Goal: Information Seeking & Learning: Find contact information

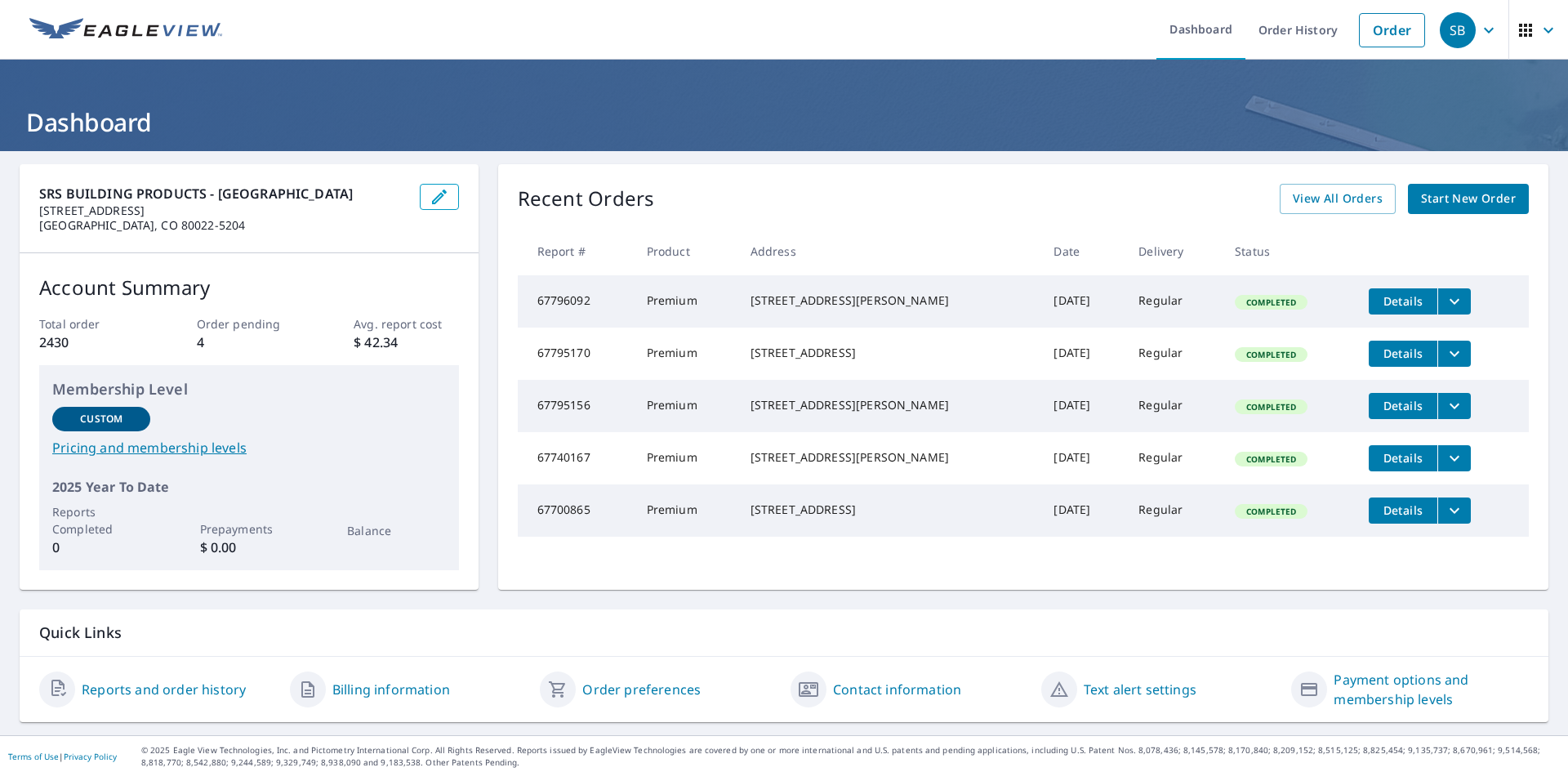
click at [1479, 34] on icon "button" at bounding box center [1489, 30] width 20 height 20
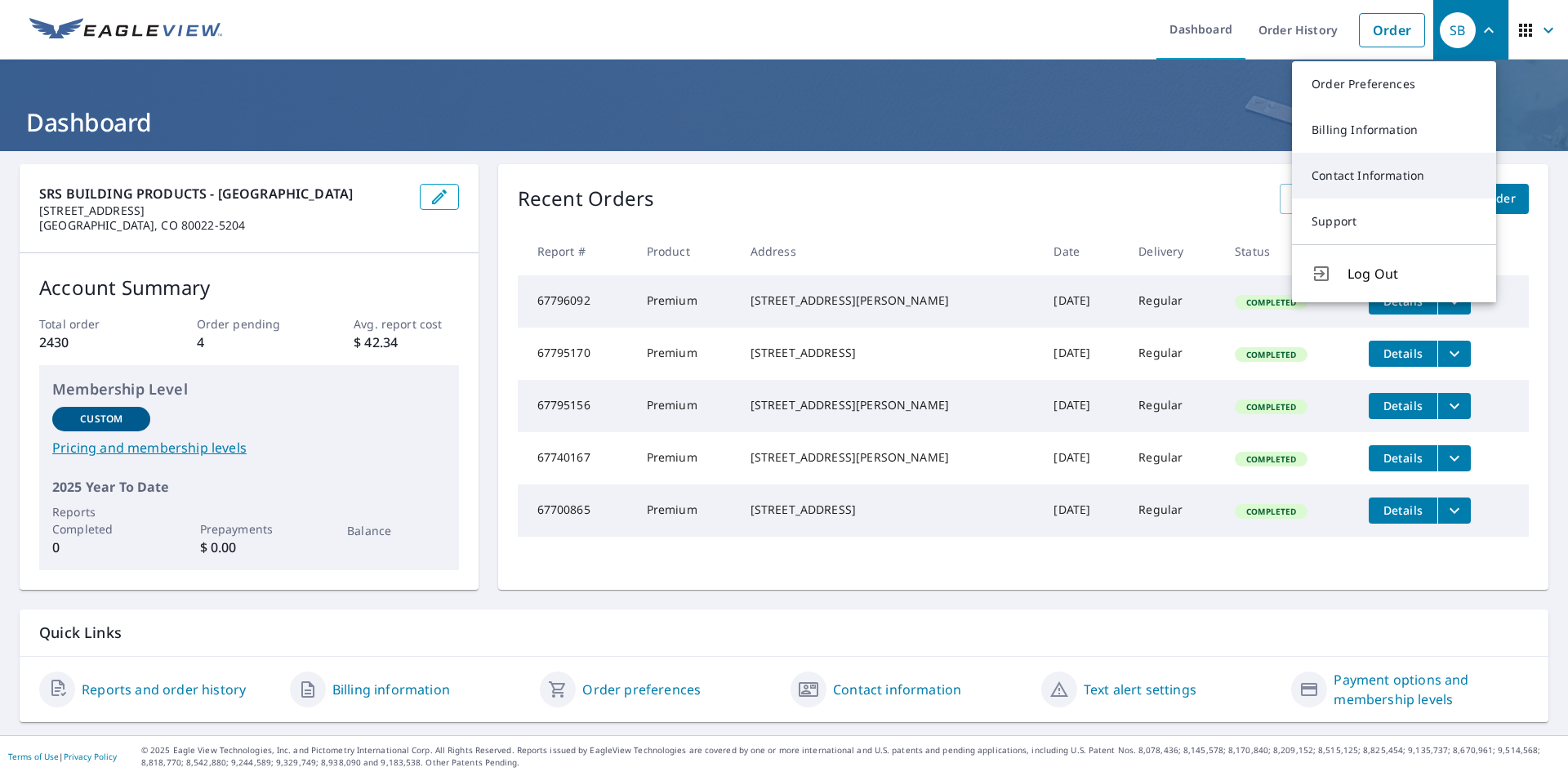
click at [1342, 179] on link "Contact Information" at bounding box center [1394, 176] width 204 height 46
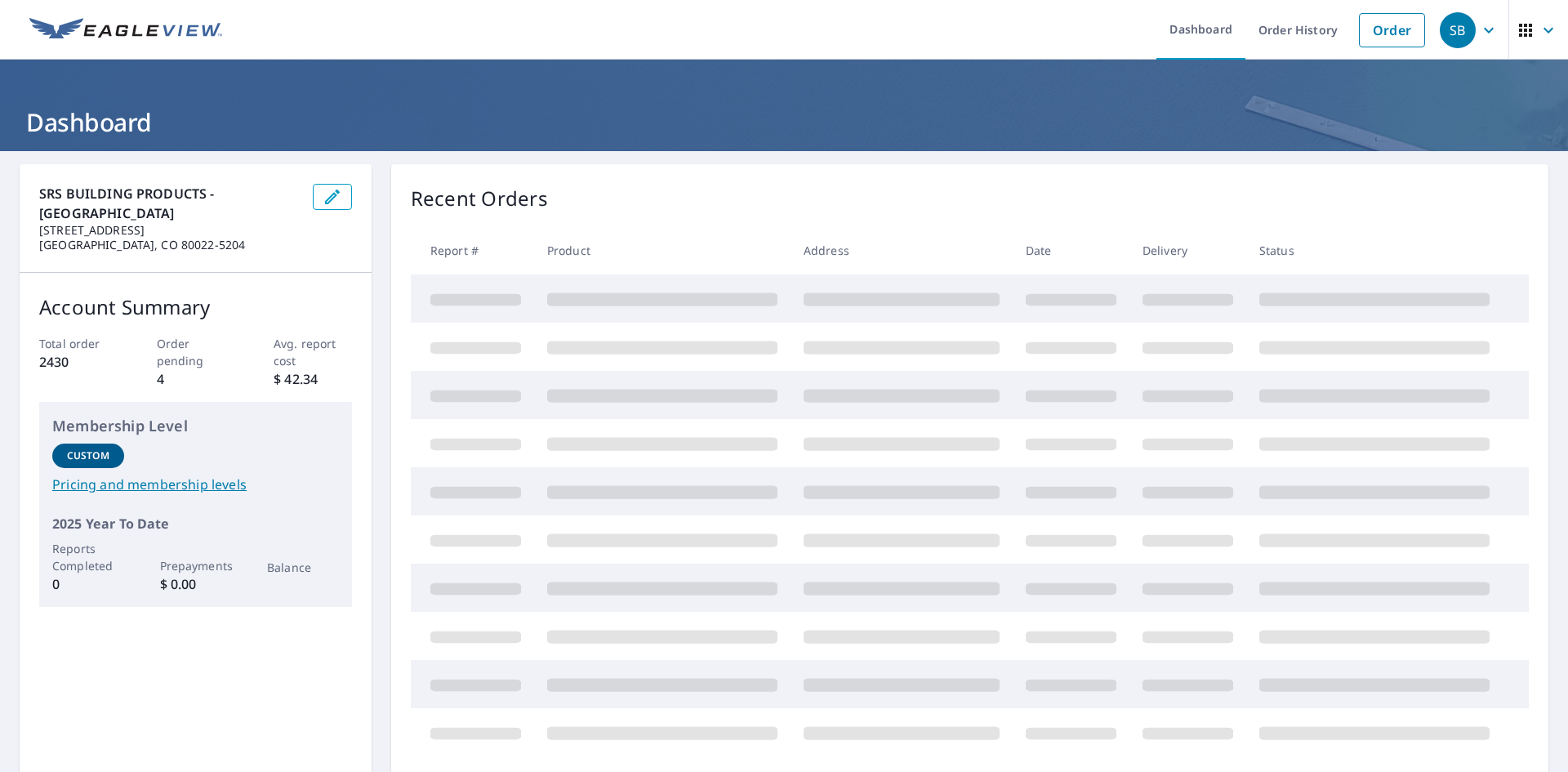
click at [1440, 37] on div "SB" at bounding box center [1457, 30] width 36 height 36
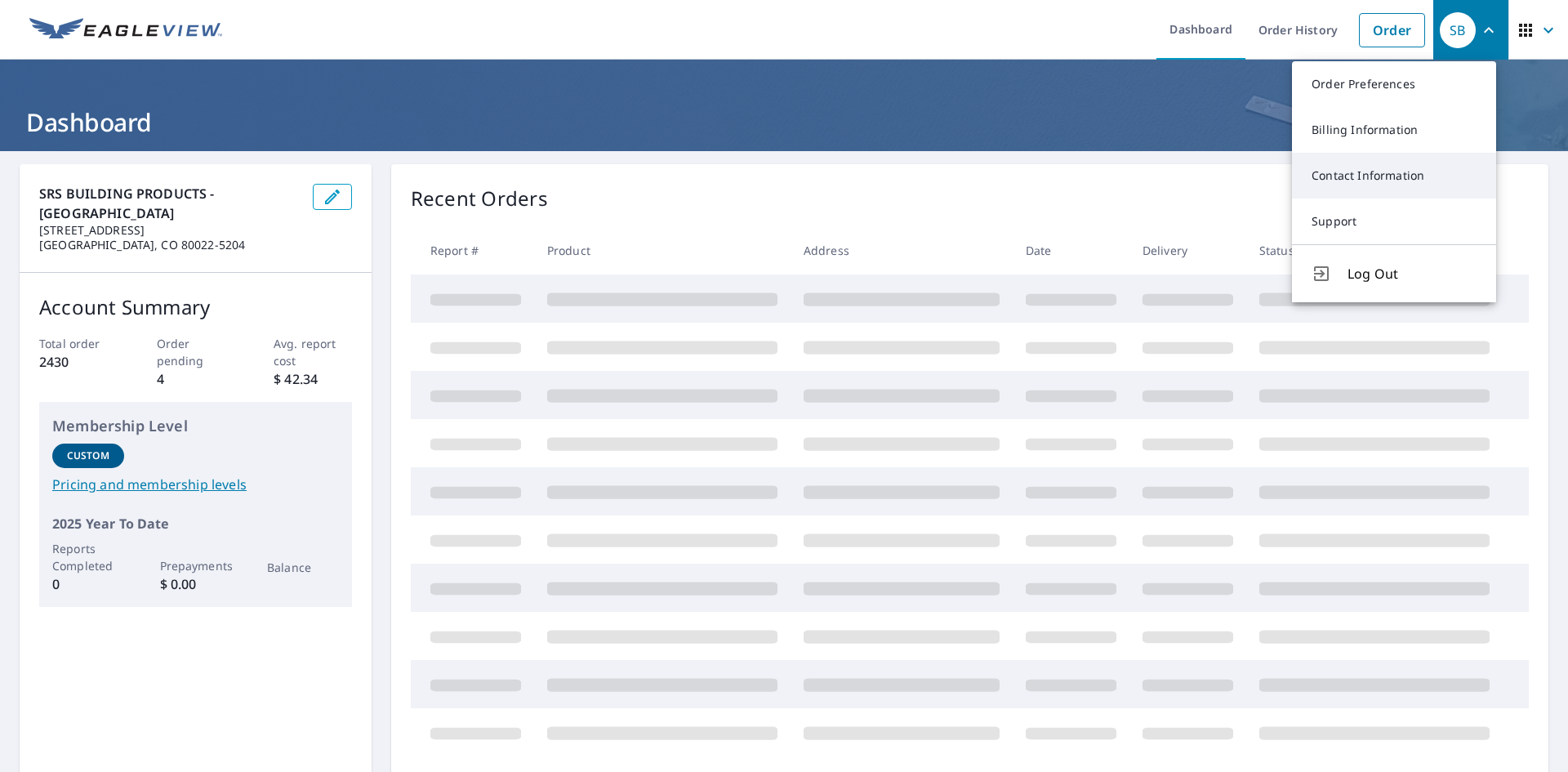
click at [1357, 174] on link "Contact Information" at bounding box center [1394, 176] width 204 height 46
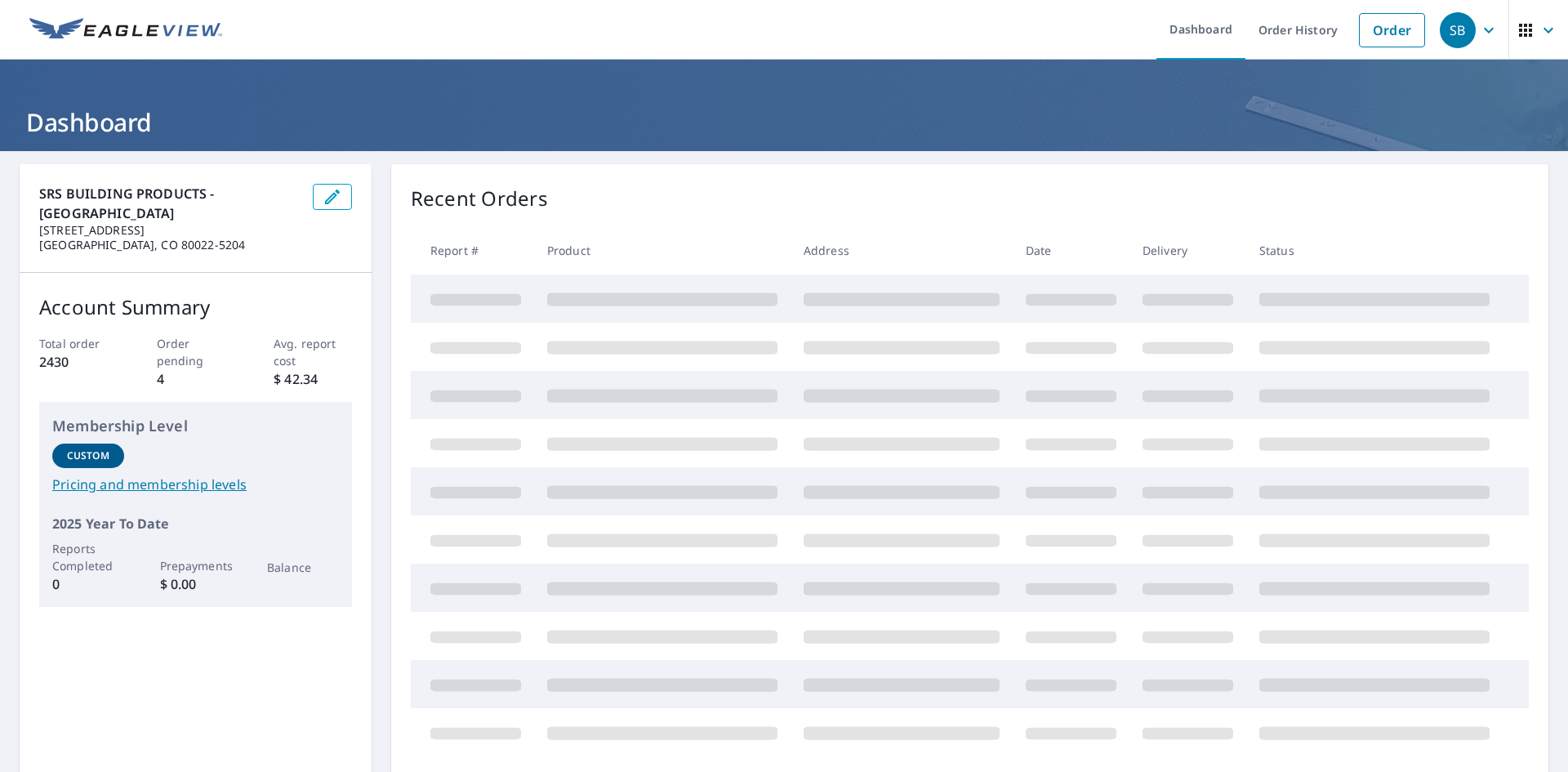
click at [1444, 28] on div "SB" at bounding box center [1457, 30] width 36 height 36
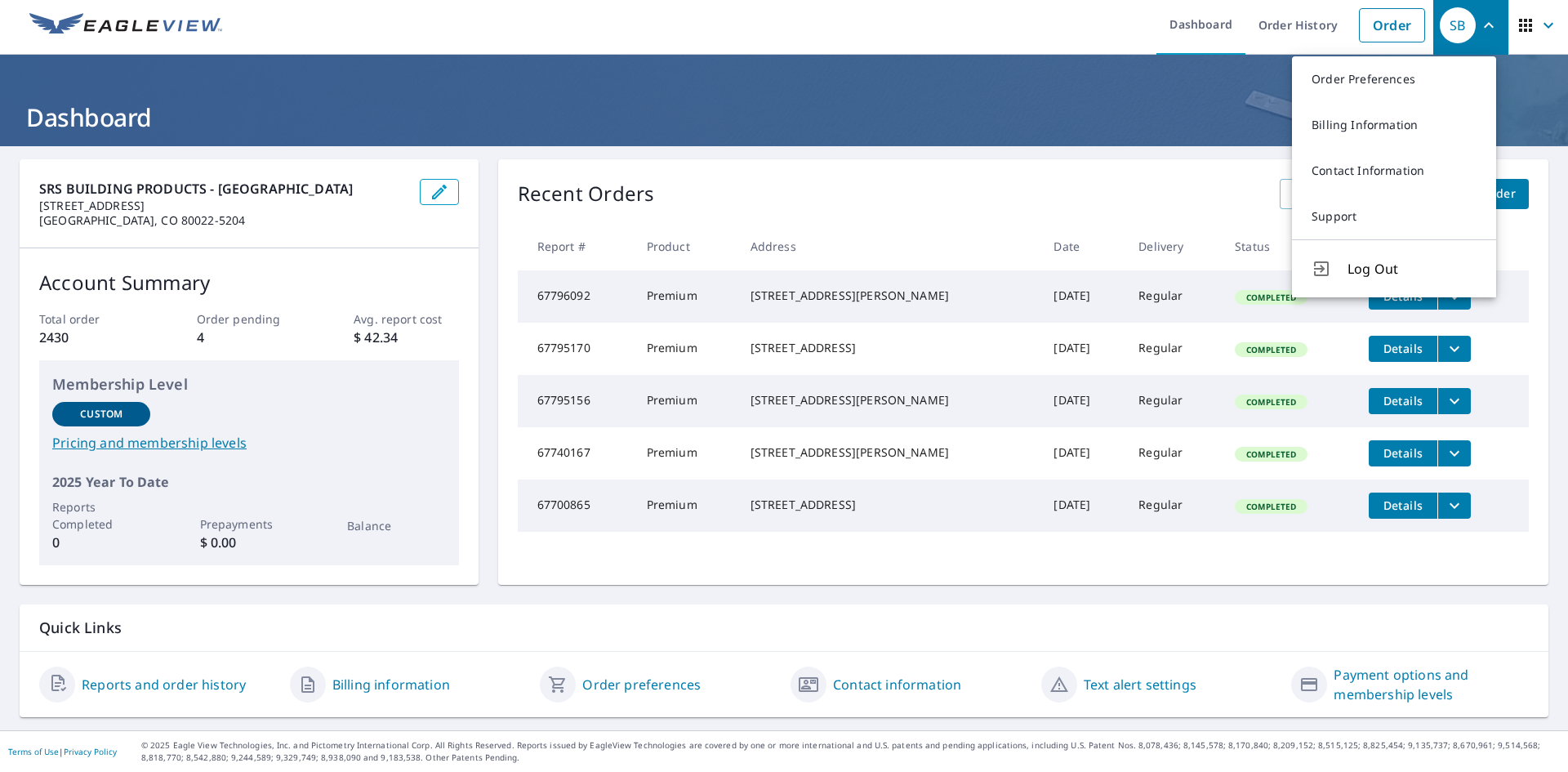
scroll to position [5, 0]
click at [900, 687] on link "Contact information" at bounding box center [896, 684] width 128 height 20
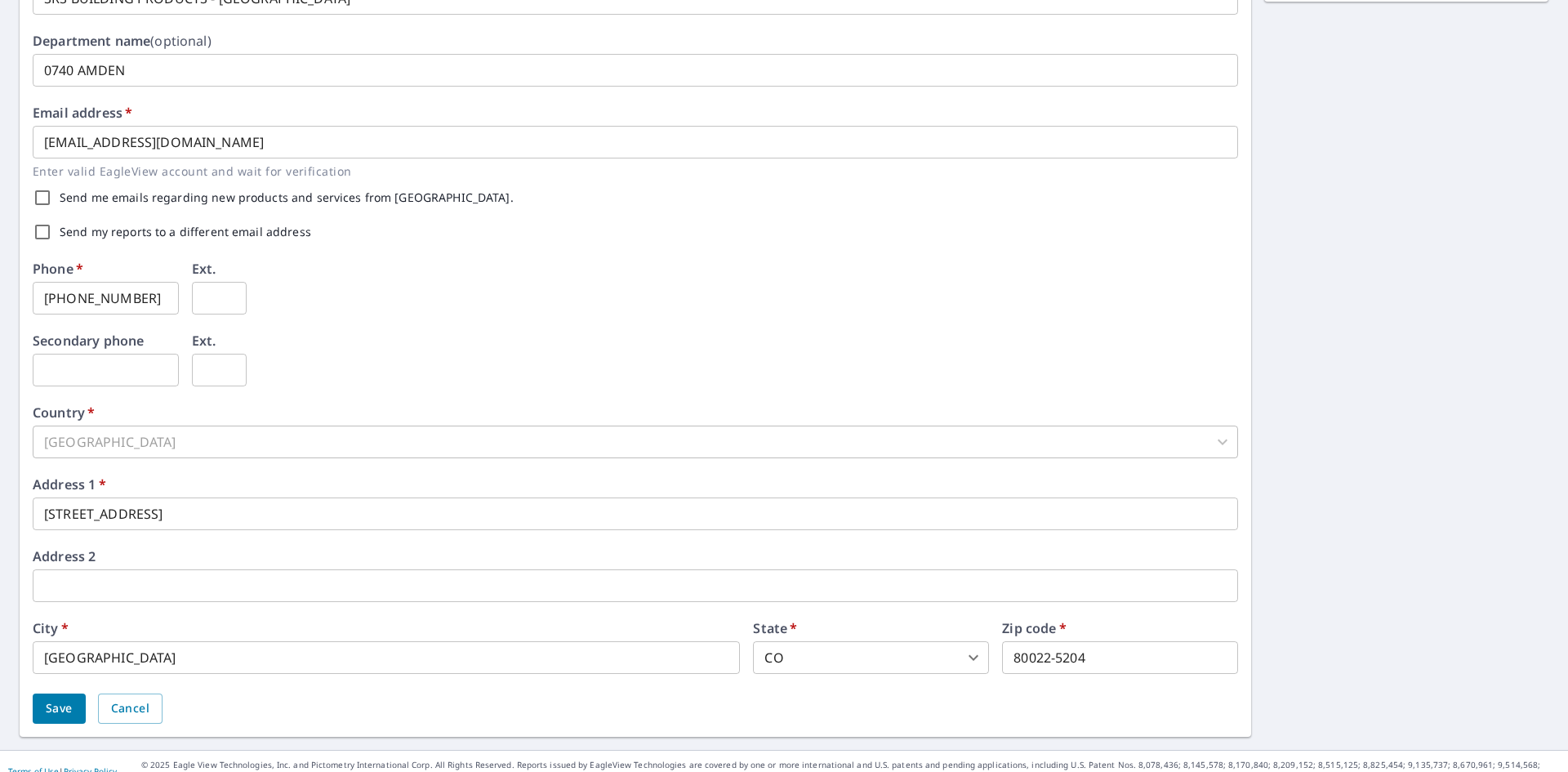
scroll to position [379, 0]
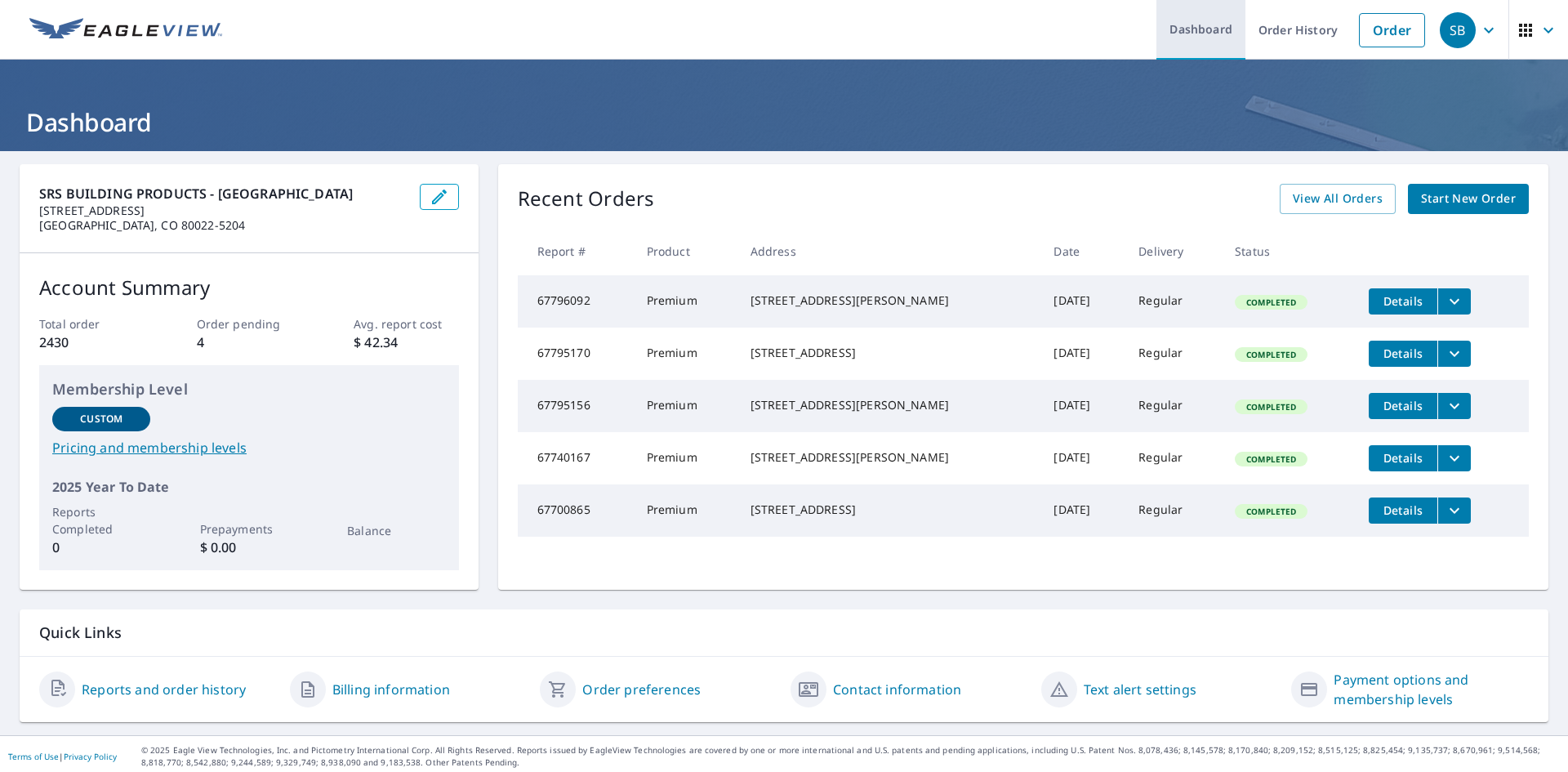
click at [1195, 34] on link "Dashboard" at bounding box center [1201, 30] width 89 height 60
click at [90, 25] on img at bounding box center [126, 30] width 193 height 24
click at [141, 32] on img at bounding box center [126, 30] width 193 height 24
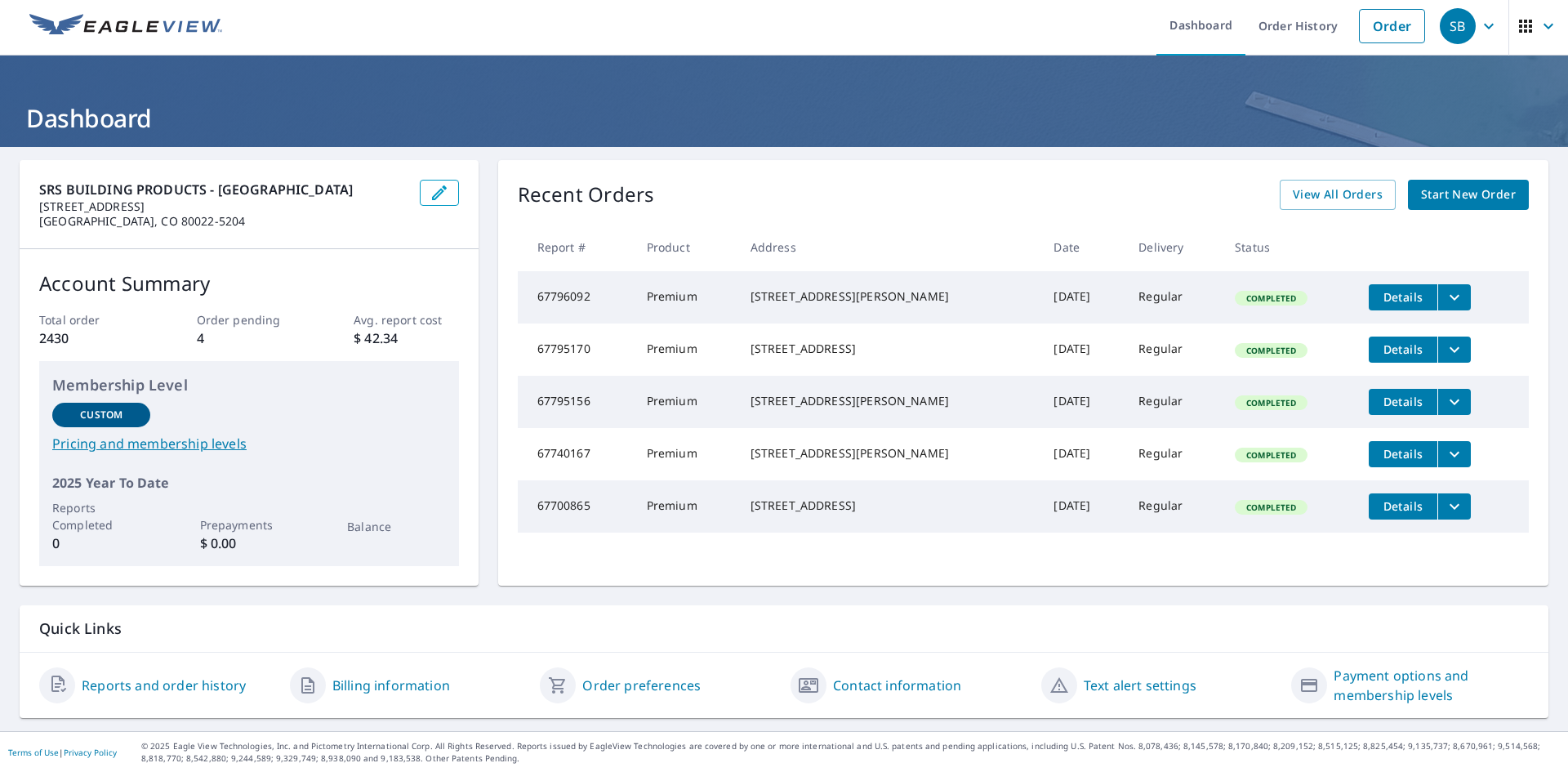
scroll to position [5, 0]
click at [1538, 29] on icon "button" at bounding box center [1548, 25] width 20 height 20
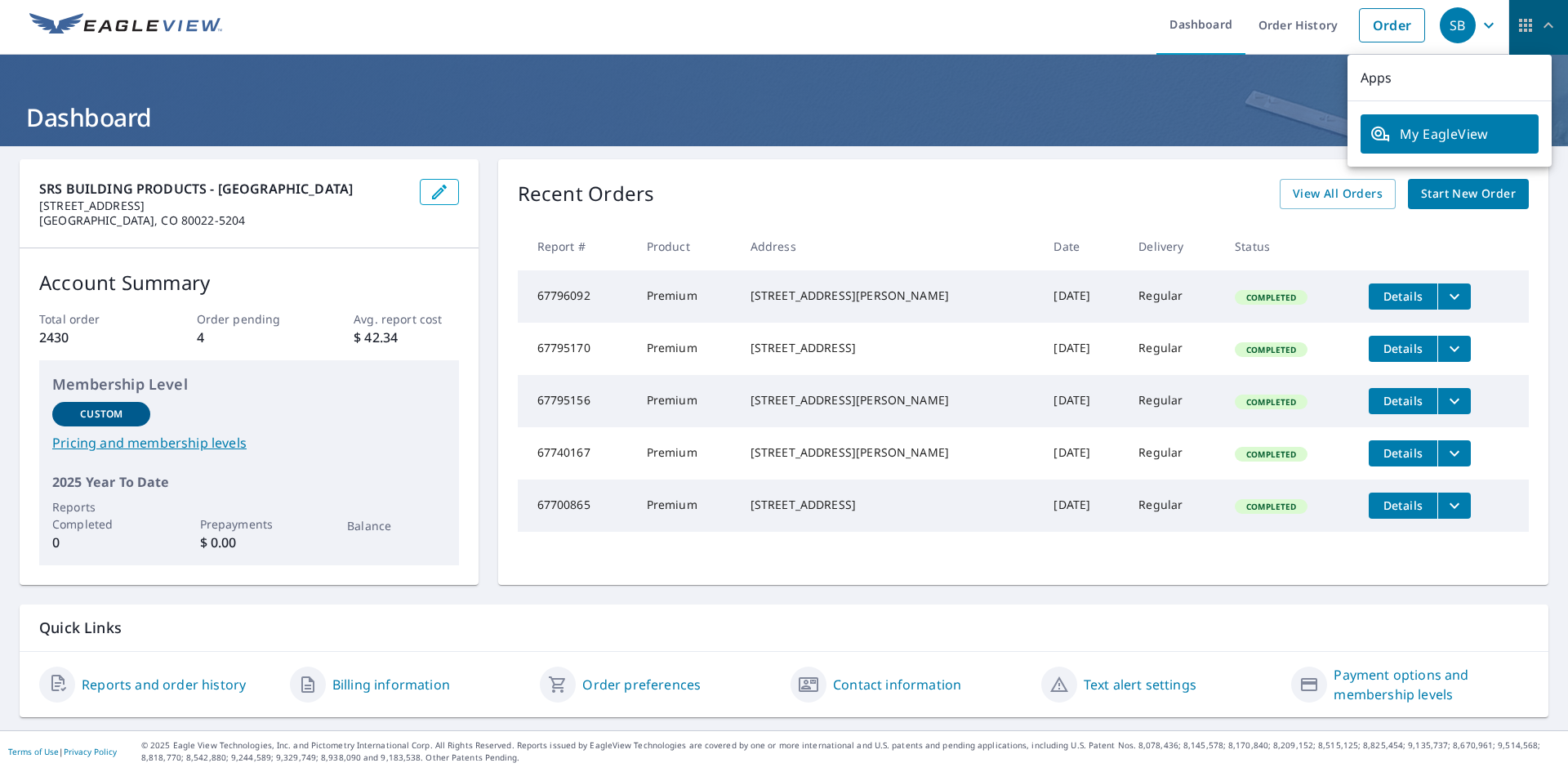
click at [1538, 29] on icon "button" at bounding box center [1548, 25] width 20 height 20
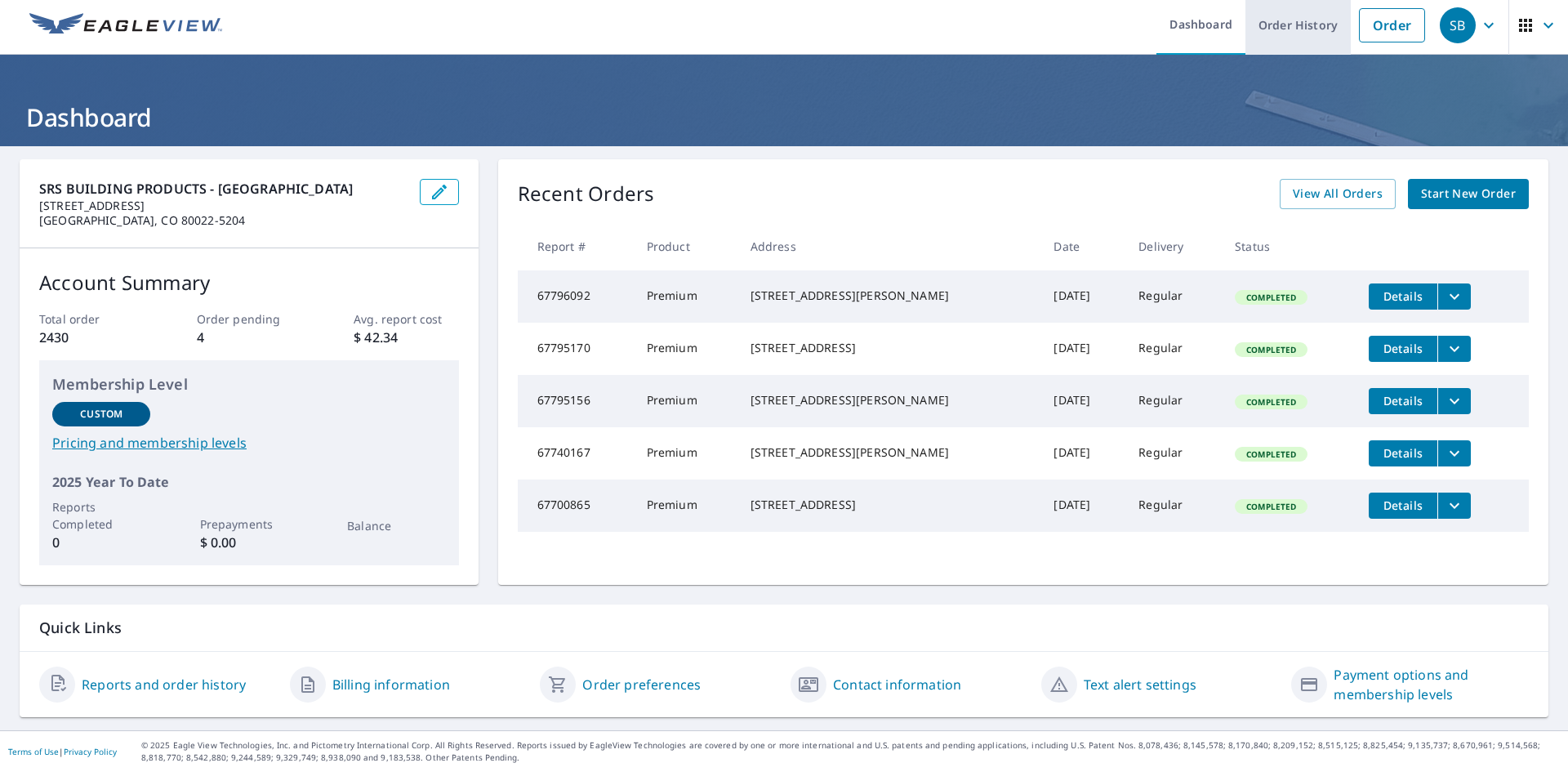
click at [1296, 25] on link "Order History" at bounding box center [1297, 24] width 105 height 60
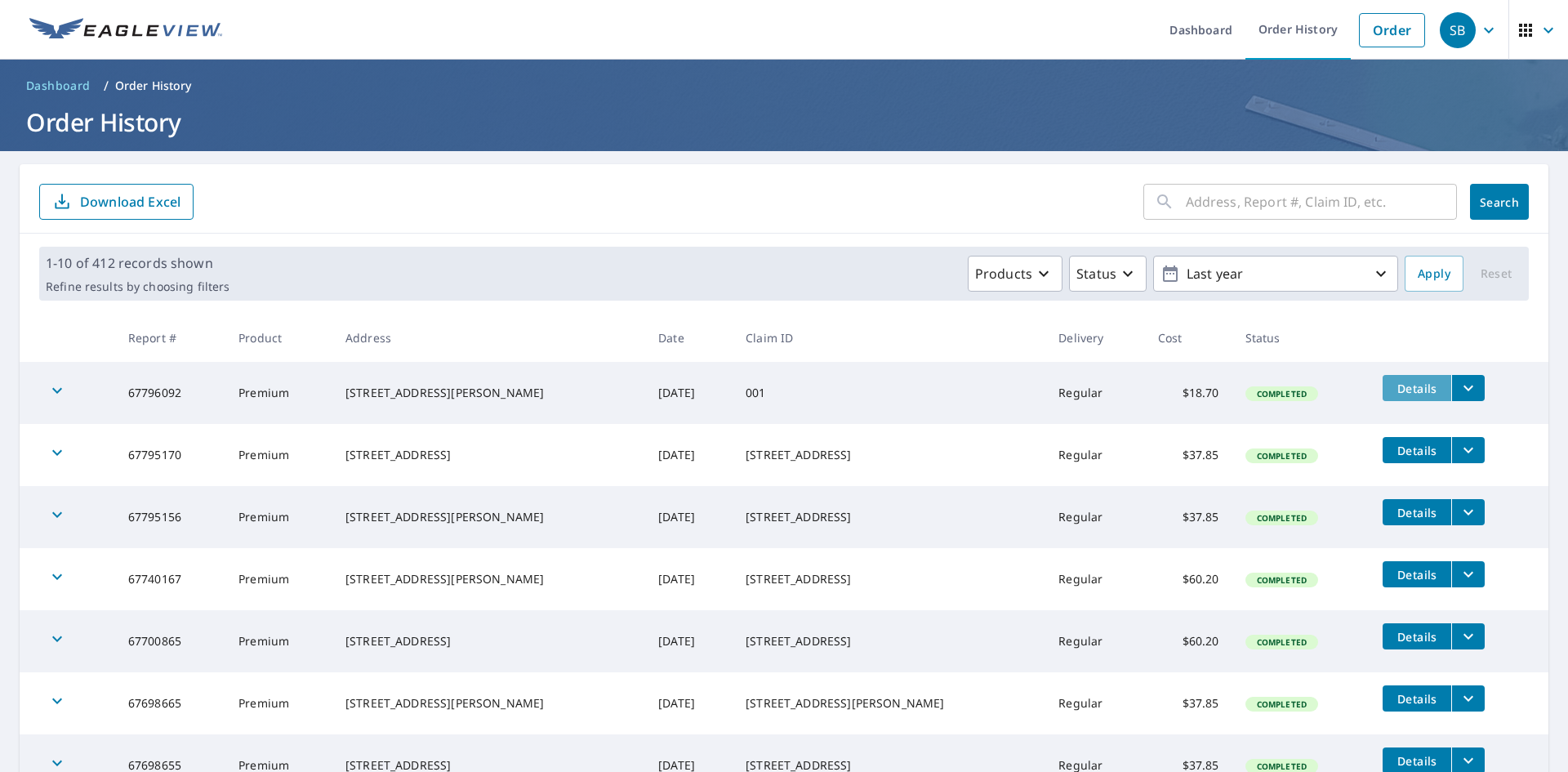
click at [1401, 388] on span "Details" at bounding box center [1417, 388] width 49 height 16
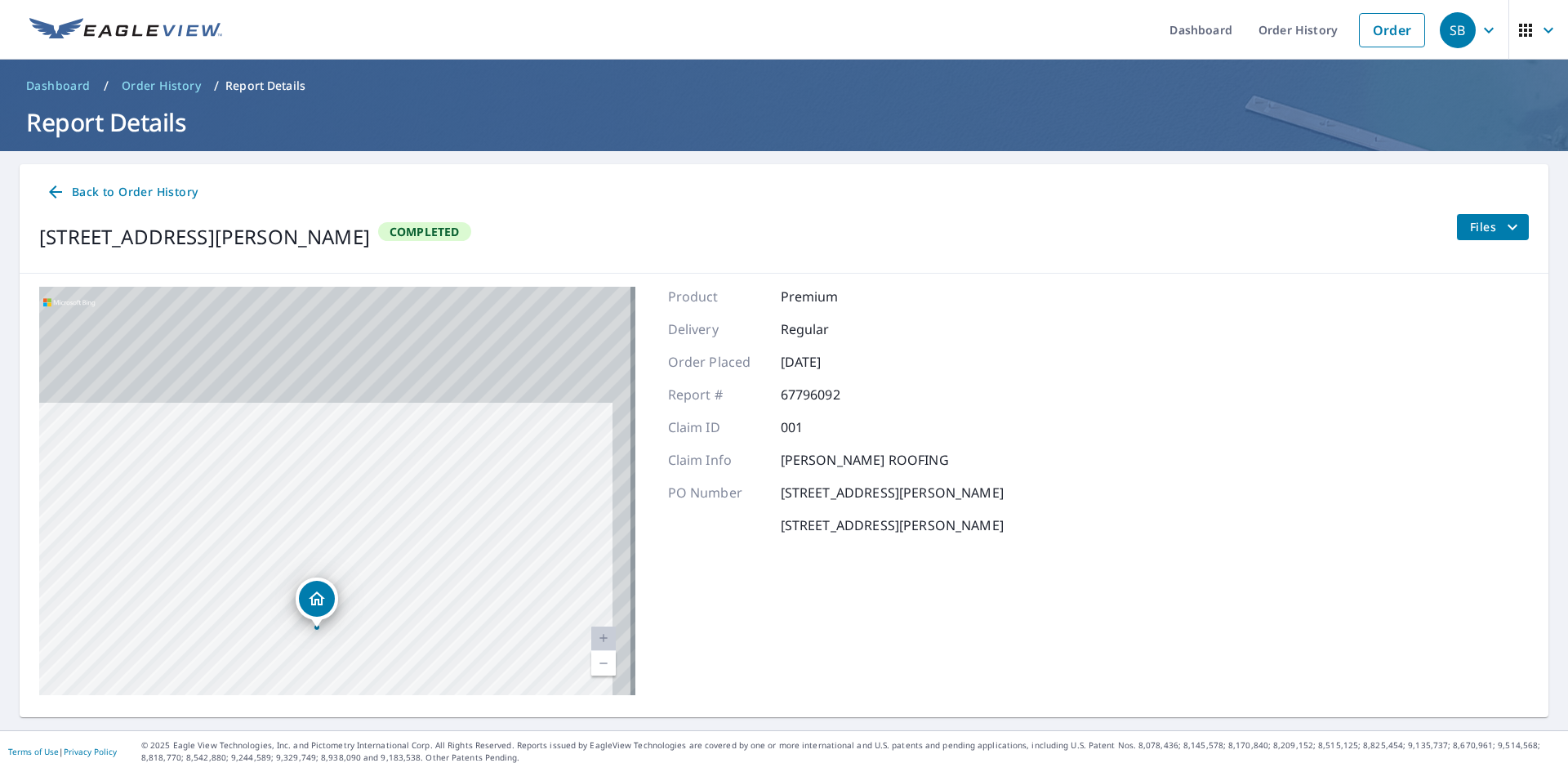
drag, startPoint x: 479, startPoint y: 385, endPoint x: 458, endPoint y: 583, distance: 199.1
click at [458, 583] on div "3609 Hazelwood Ct Boulder, CO 80304" at bounding box center [337, 490] width 596 height 408
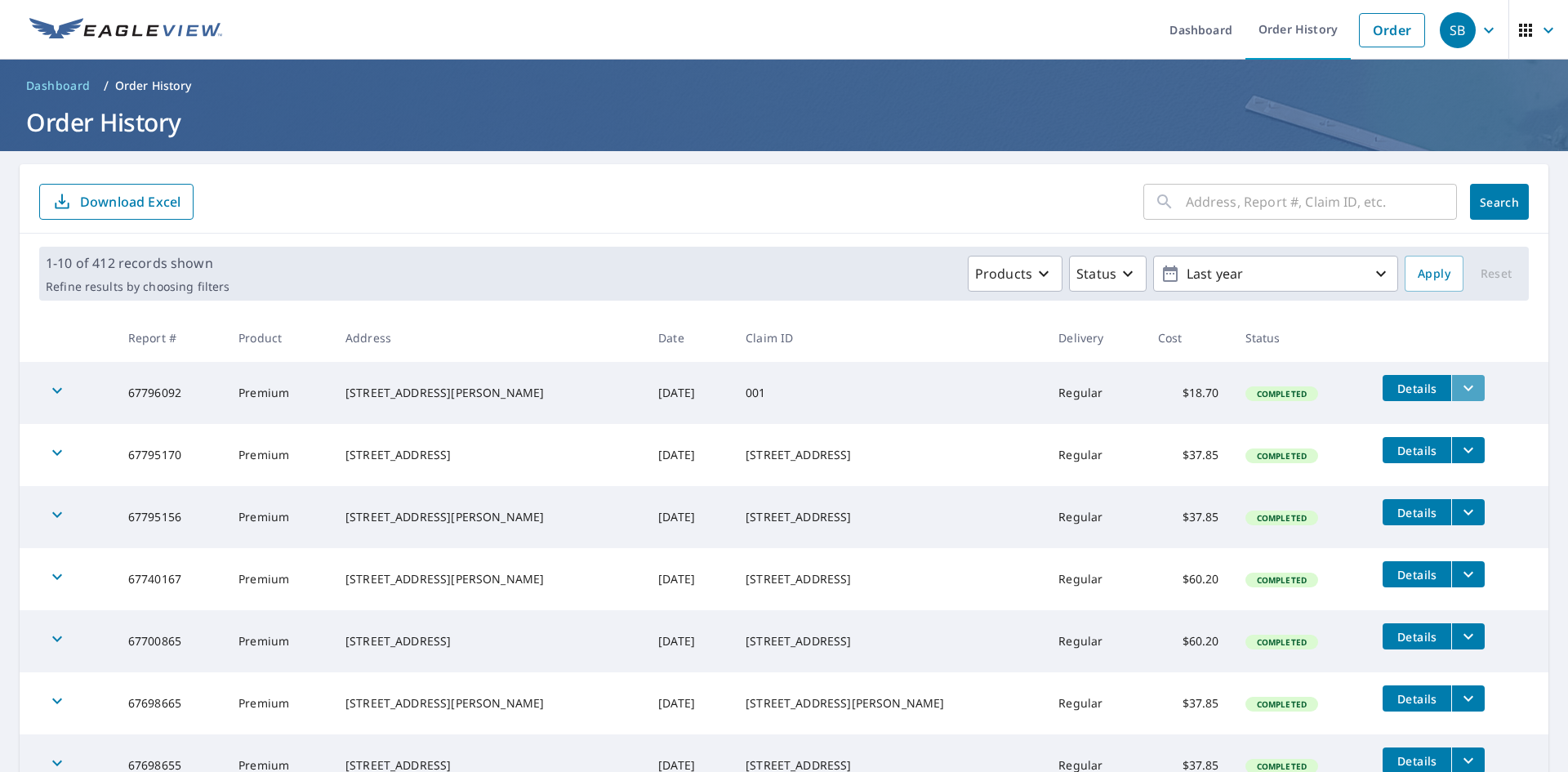
click at [1458, 385] on icon "filesDropdownBtn-67796092" at bounding box center [1468, 388] width 20 height 20
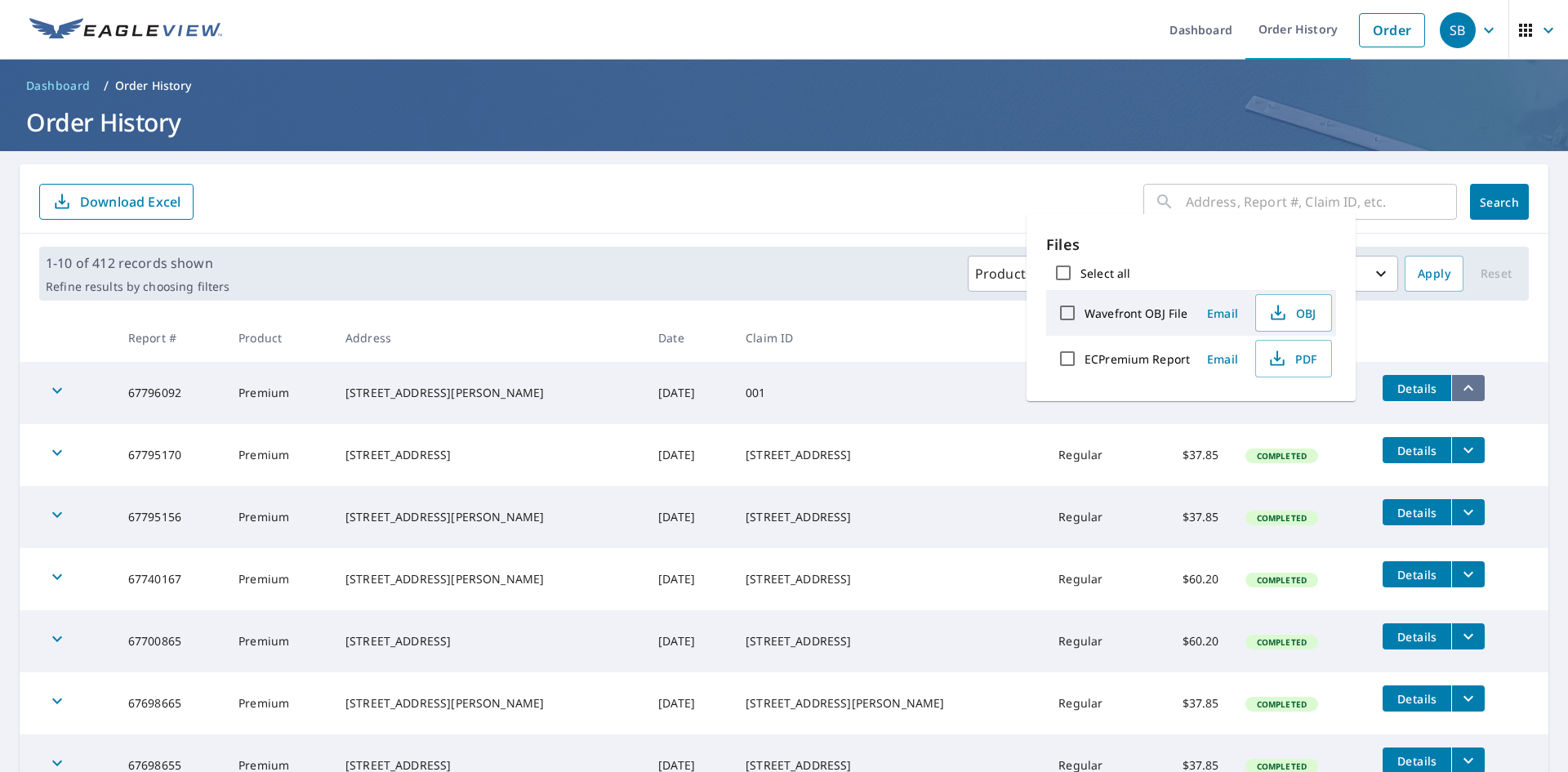
click at [1458, 379] on icon "filesDropdownBtn-67796092" at bounding box center [1468, 388] width 20 height 20
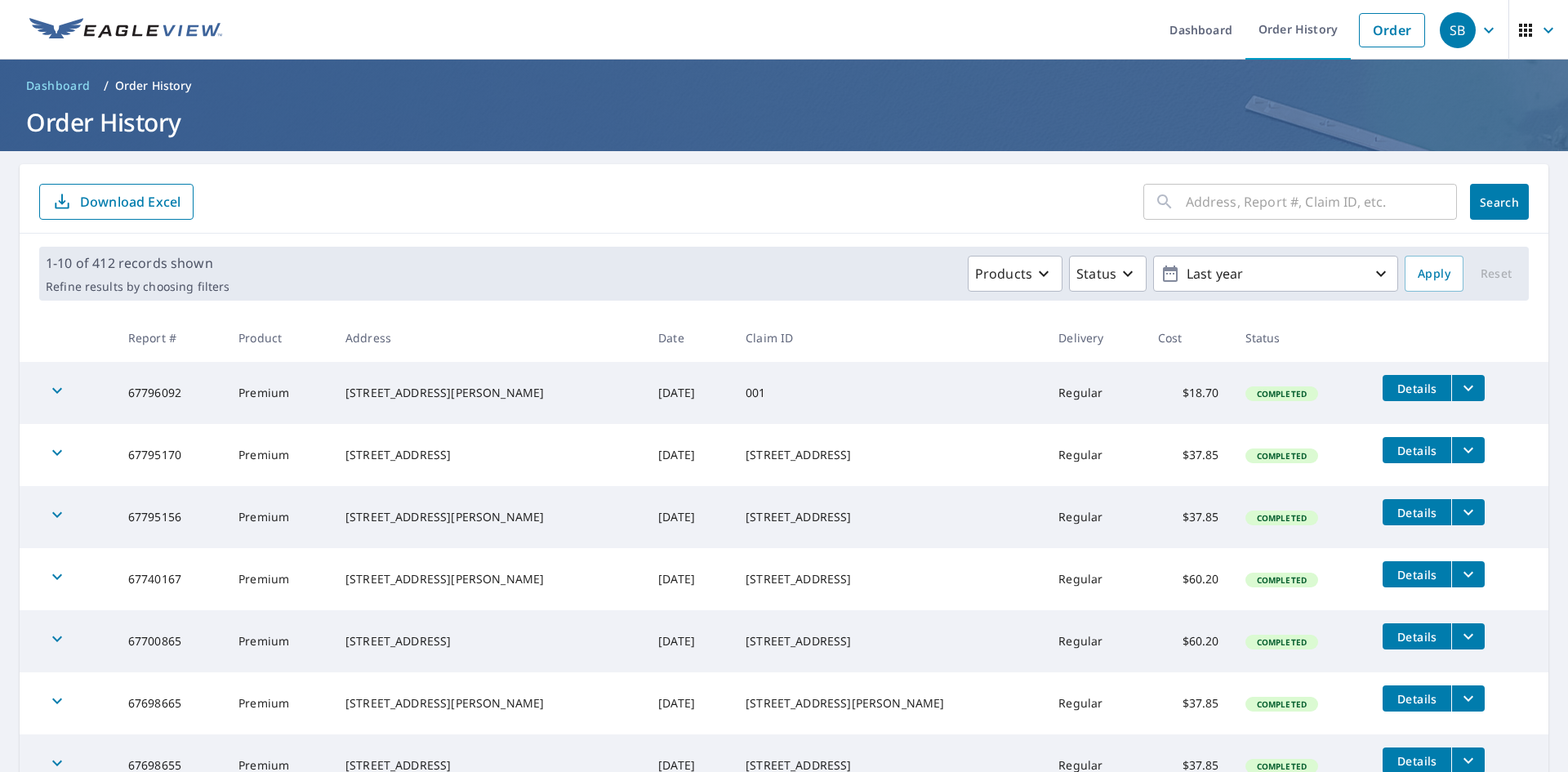
click at [1393, 397] on button "Details" at bounding box center [1417, 388] width 69 height 26
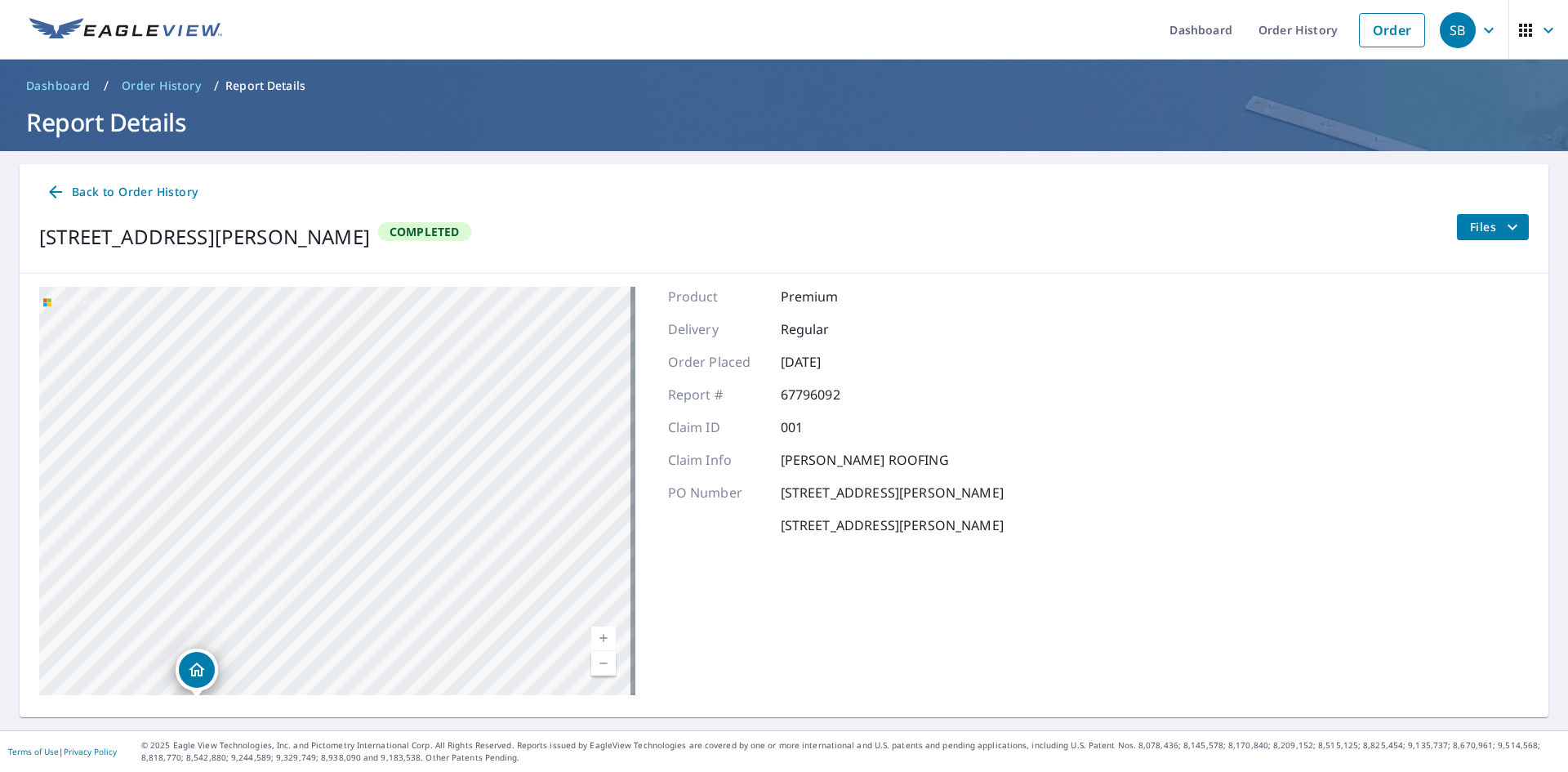
drag, startPoint x: 312, startPoint y: 373, endPoint x: 273, endPoint y: 594, distance: 224.4
click at [272, 594] on div "3609 Hazelwood Ct Boulder, CO 80304" at bounding box center [337, 490] width 596 height 408
drag, startPoint x: 358, startPoint y: 331, endPoint x: 357, endPoint y: 467, distance: 136.0
click at [357, 467] on div "3609 Hazelwood Ct Boulder, CO 80304" at bounding box center [337, 490] width 596 height 408
drag, startPoint x: 470, startPoint y: 500, endPoint x: 554, endPoint y: 381, distance: 145.7
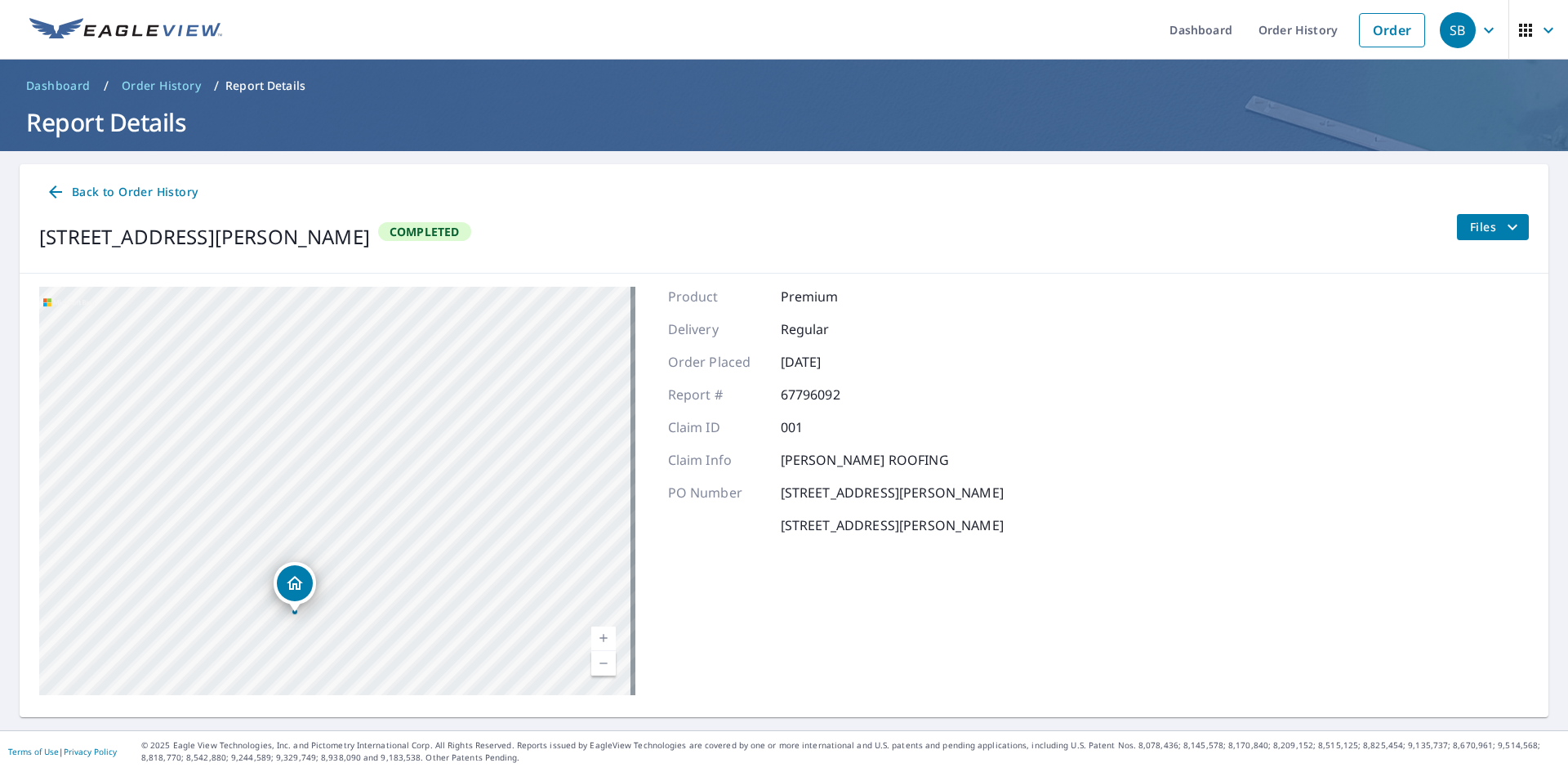
click at [554, 381] on div "3609 Hazelwood Ct Boulder, CO 80304" at bounding box center [337, 490] width 596 height 408
drag, startPoint x: 442, startPoint y: 330, endPoint x: 345, endPoint y: 520, distance: 213.3
click at [345, 520] on div "3609 Hazelwood Ct Boulder, CO 80304" at bounding box center [337, 490] width 596 height 408
drag, startPoint x: 351, startPoint y: 547, endPoint x: 391, endPoint y: 408, distance: 144.6
click at [391, 408] on div "3609 Hazelwood Ct Boulder, CO 80304" at bounding box center [337, 490] width 596 height 408
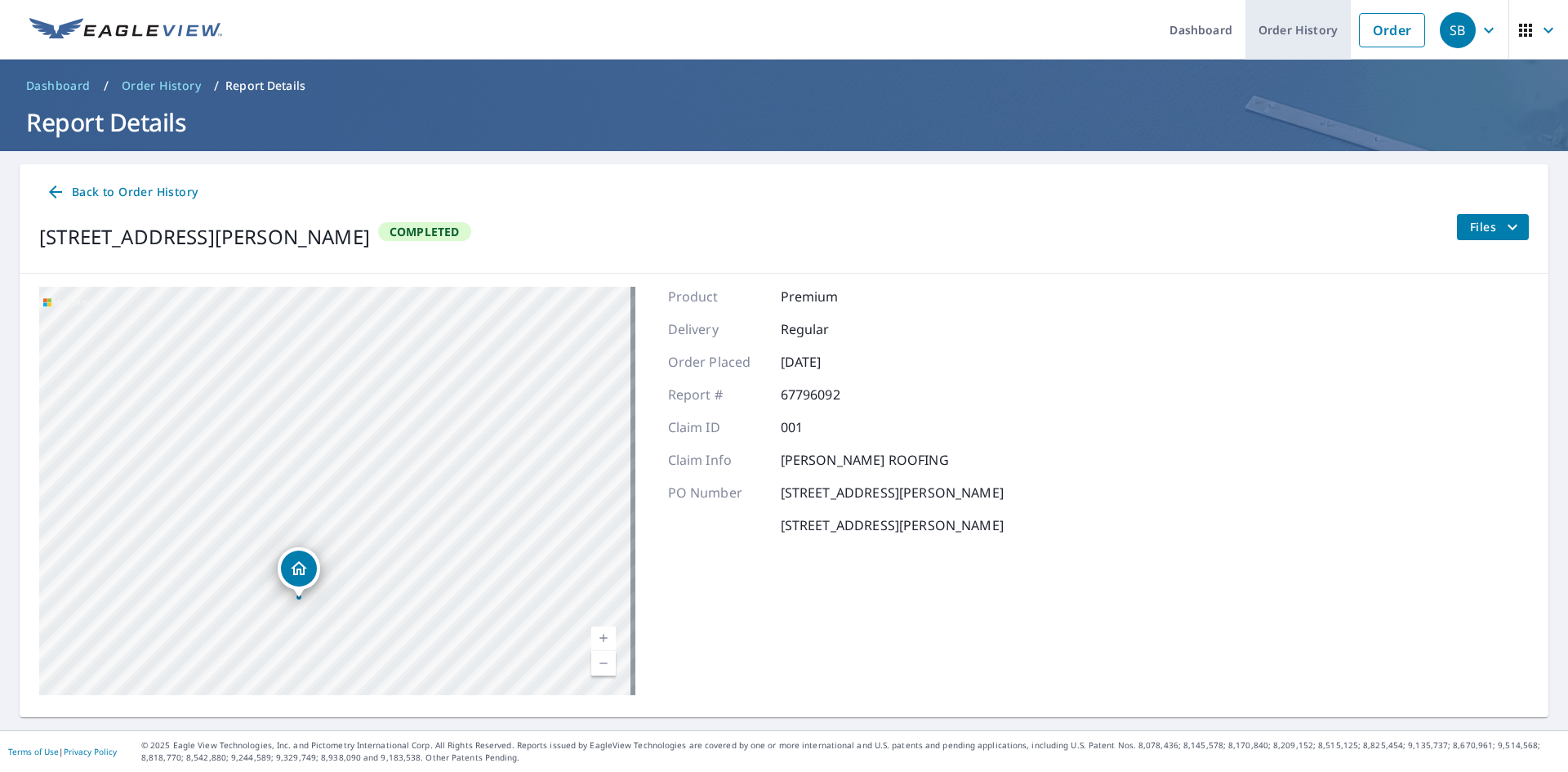
click at [1301, 32] on link "Order History" at bounding box center [1297, 30] width 105 height 60
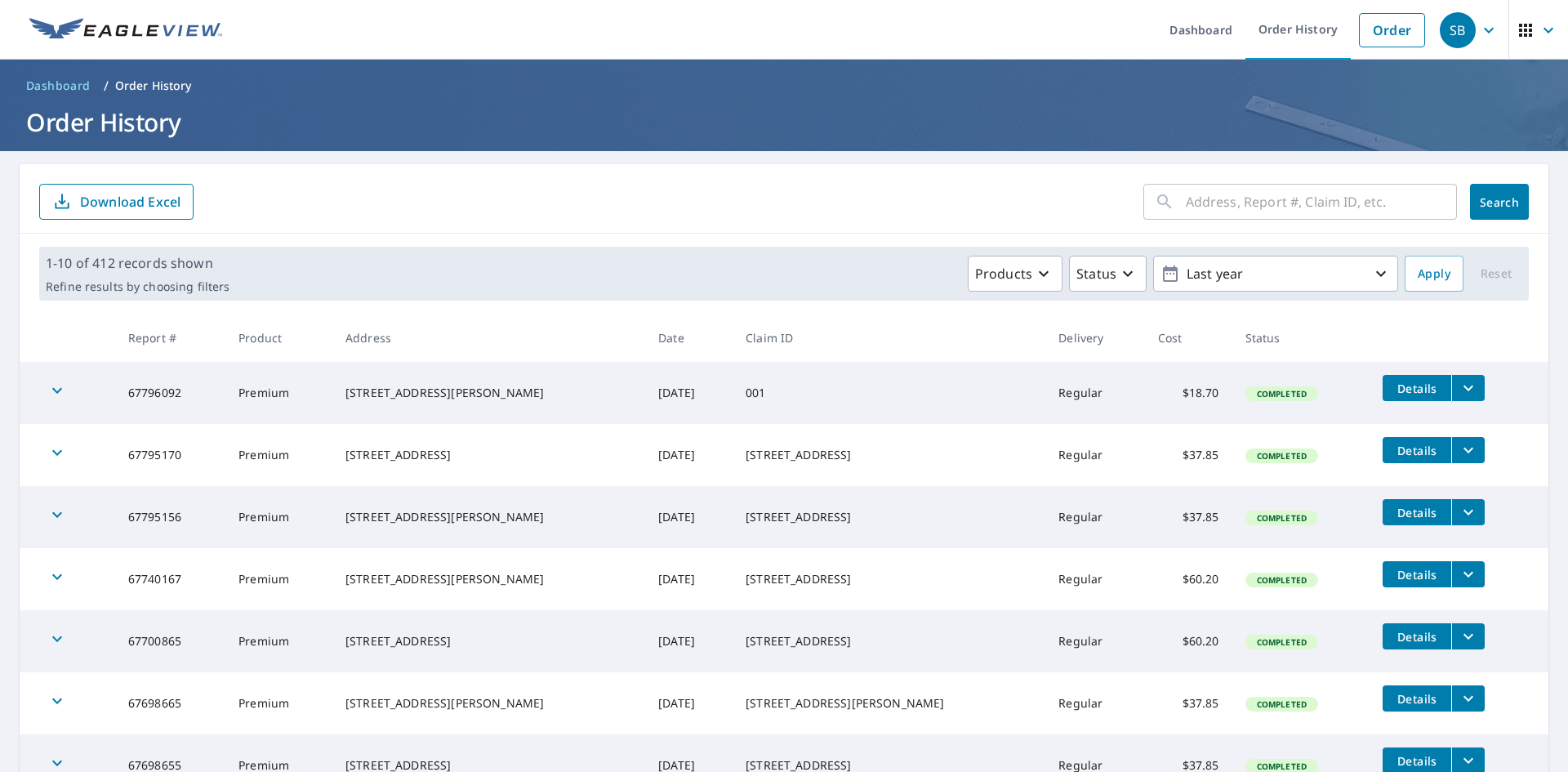
click at [1404, 392] on span "Details" at bounding box center [1417, 388] width 49 height 16
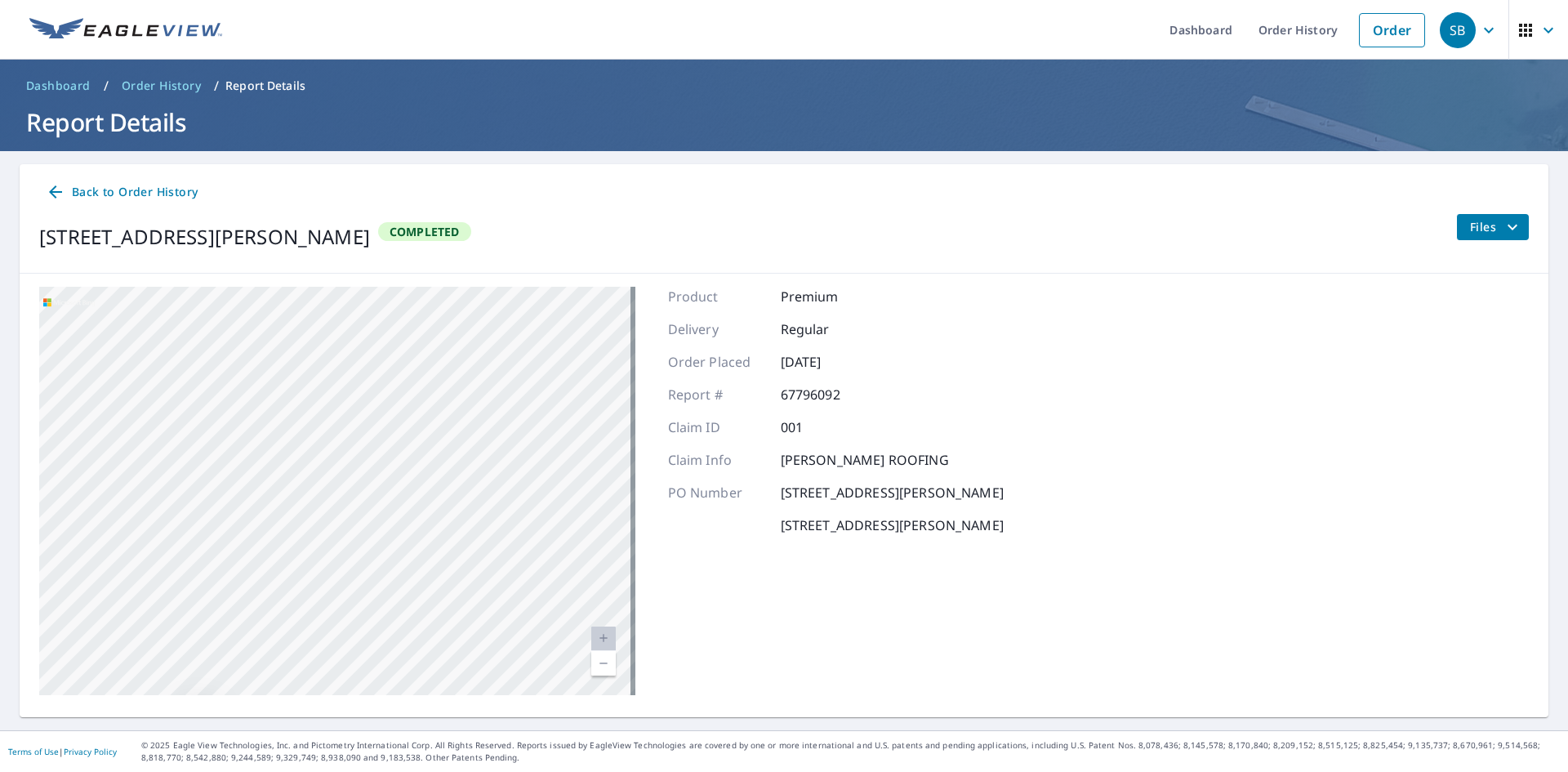
drag, startPoint x: 257, startPoint y: 403, endPoint x: 249, endPoint y: 605, distance: 202.2
click at [249, 605] on div "3609 Hazelwood Ct Boulder, CO 80304" at bounding box center [337, 490] width 596 height 408
drag, startPoint x: 295, startPoint y: 368, endPoint x: 269, endPoint y: 460, distance: 95.6
click at [269, 460] on div "3609 Hazelwood Ct Boulder, CO 80304" at bounding box center [337, 490] width 596 height 408
drag, startPoint x: 338, startPoint y: 378, endPoint x: 276, endPoint y: 475, distance: 115.1
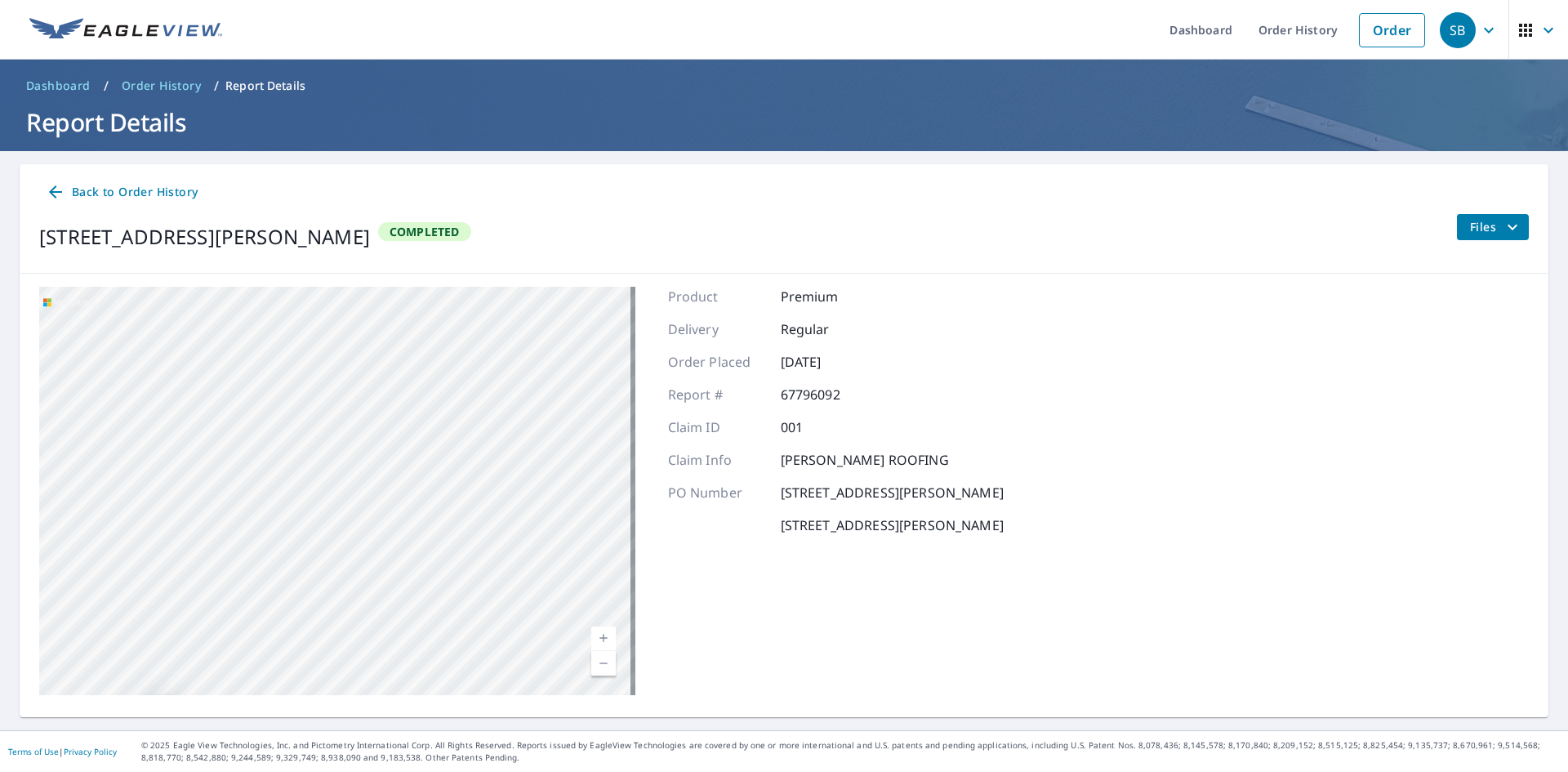
click at [276, 475] on div "3609 Hazelwood Ct Boulder, CO 80304" at bounding box center [337, 490] width 596 height 408
drag, startPoint x: 289, startPoint y: 461, endPoint x: 248, endPoint y: 400, distance: 73.5
click at [248, 400] on div "3609 Hazelwood Ct Boulder, CO 80304" at bounding box center [337, 490] width 596 height 408
drag, startPoint x: 224, startPoint y: 525, endPoint x: 214, endPoint y: 494, distance: 32.6
click at [214, 494] on div "3609 Hazelwood Ct Boulder, CO 80304" at bounding box center [337, 490] width 596 height 408
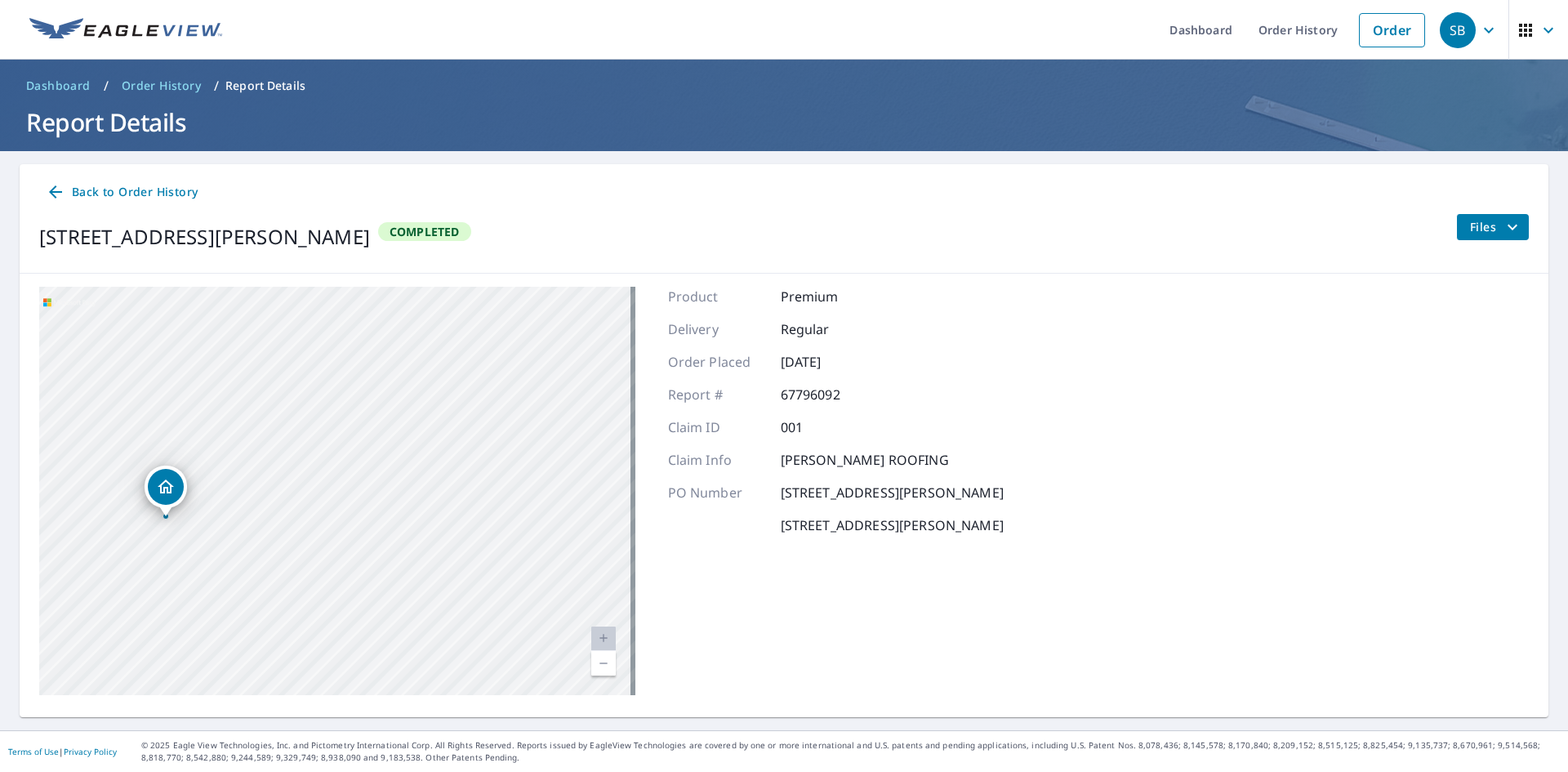
drag, startPoint x: 200, startPoint y: 557, endPoint x: 201, endPoint y: 487, distance: 70.0
click at [201, 487] on div "3609 Hazelwood Ct Boulder, CO 80304" at bounding box center [337, 490] width 596 height 408
drag, startPoint x: 216, startPoint y: 420, endPoint x: 202, endPoint y: 617, distance: 197.5
click at [202, 617] on div "3609 Hazelwood Ct Boulder, CO 80304" at bounding box center [337, 490] width 596 height 408
drag, startPoint x: 265, startPoint y: 384, endPoint x: 191, endPoint y: 565, distance: 195.5
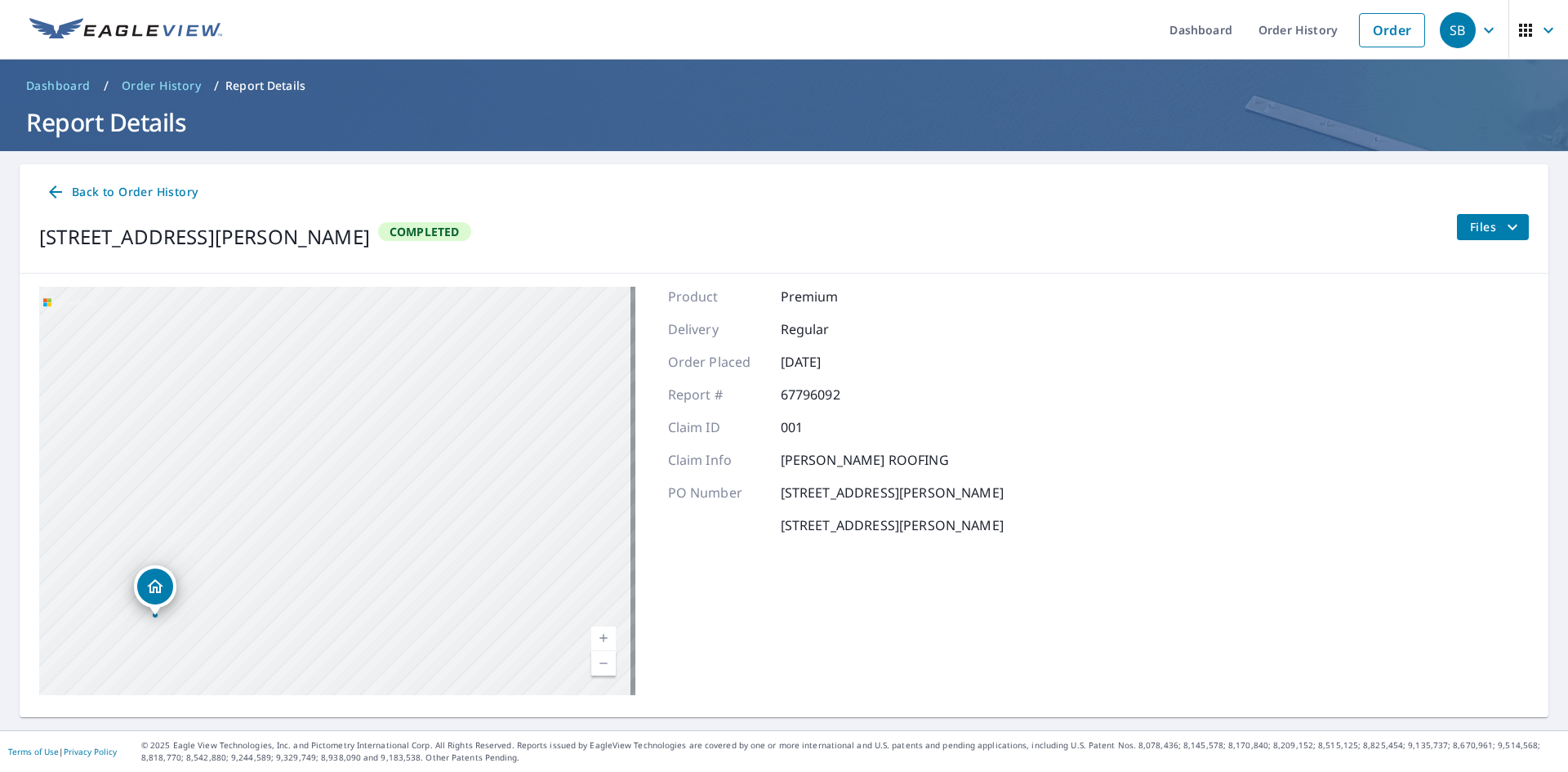
click at [191, 565] on div "3609 Hazelwood Ct Boulder, CO 80304" at bounding box center [337, 490] width 596 height 408
drag, startPoint x: 219, startPoint y: 569, endPoint x: 270, endPoint y: 341, distance: 233.6
click at [270, 341] on div "3609 Hazelwood Ct Boulder, CO 80304" at bounding box center [337, 490] width 596 height 408
drag, startPoint x: 388, startPoint y: 357, endPoint x: 372, endPoint y: 504, distance: 147.9
click at [372, 504] on div "3609 Hazelwood Ct Boulder, CO 80304" at bounding box center [337, 490] width 596 height 408
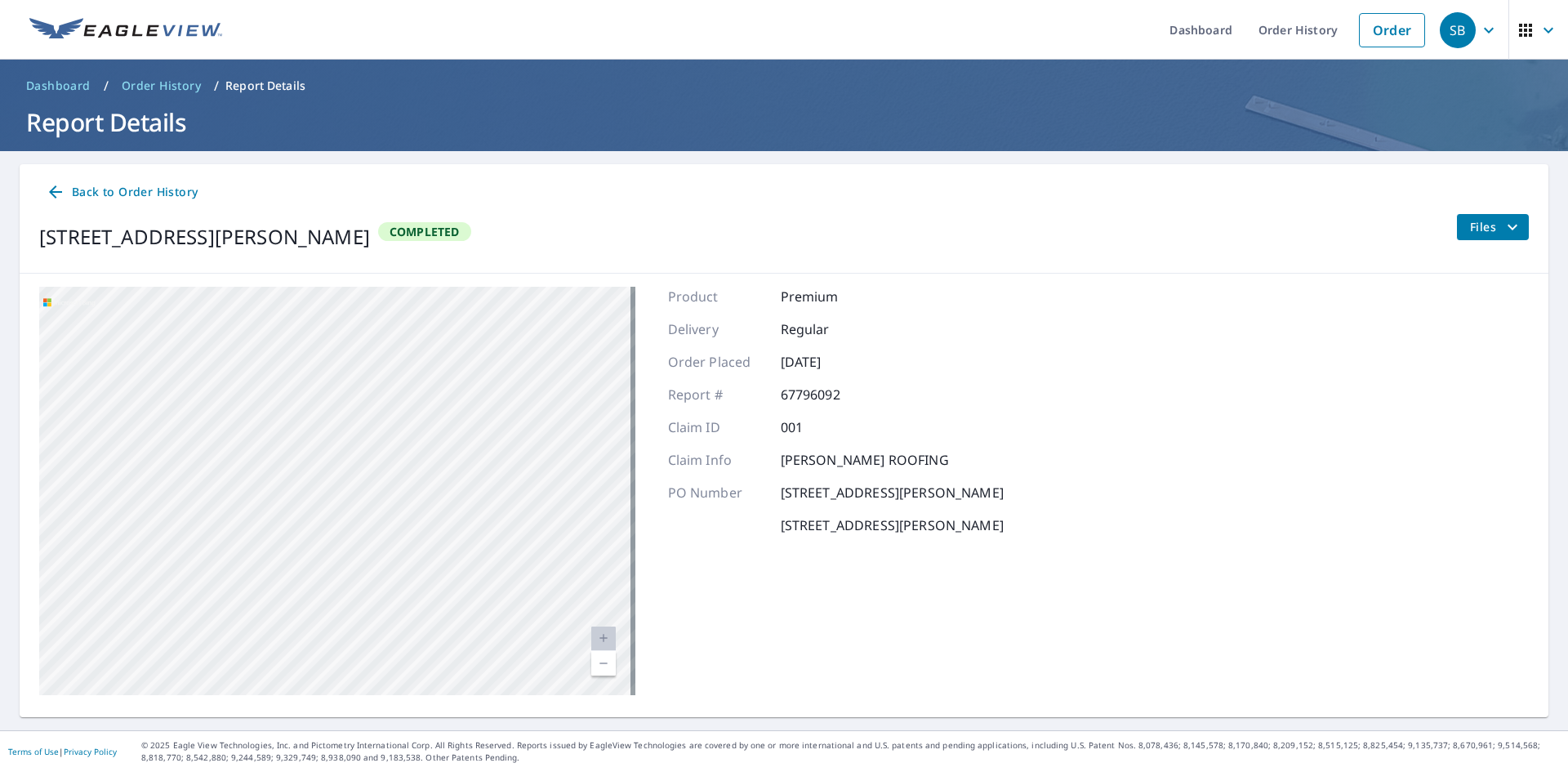
drag, startPoint x: 381, startPoint y: 403, endPoint x: 368, endPoint y: 561, distance: 158.5
click at [368, 561] on div "3609 Hazelwood Ct Boulder, CO 80304" at bounding box center [337, 490] width 596 height 408
drag, startPoint x: 361, startPoint y: 388, endPoint x: 306, endPoint y: 554, distance: 174.9
click at [305, 555] on div "3609 Hazelwood Ct Boulder, CO 80304" at bounding box center [337, 490] width 596 height 408
drag, startPoint x: 315, startPoint y: 593, endPoint x: 304, endPoint y: 444, distance: 149.4
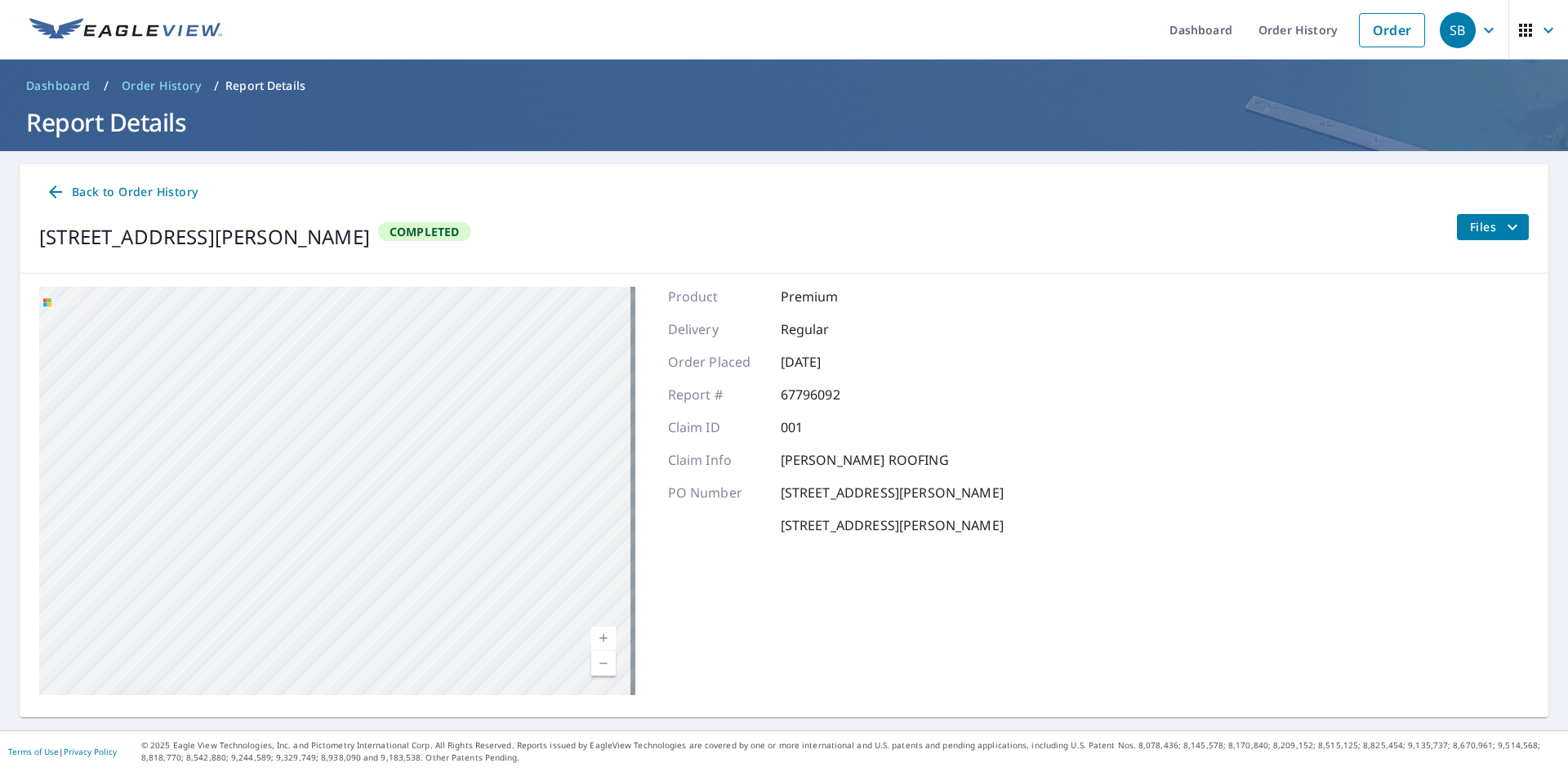
click at [304, 444] on div "3609 Hazelwood Ct Boulder, CO 80304" at bounding box center [337, 490] width 596 height 408
drag, startPoint x: 386, startPoint y: 359, endPoint x: 360, endPoint y: 482, distance: 125.7
click at [360, 482] on div "3609 Hazelwood Ct Boulder, CO 80304" at bounding box center [337, 490] width 596 height 408
drag, startPoint x: 355, startPoint y: 354, endPoint x: 331, endPoint y: 465, distance: 113.6
click at [331, 465] on div "3609 Hazelwood Ct Boulder, CO 80304" at bounding box center [337, 490] width 596 height 408
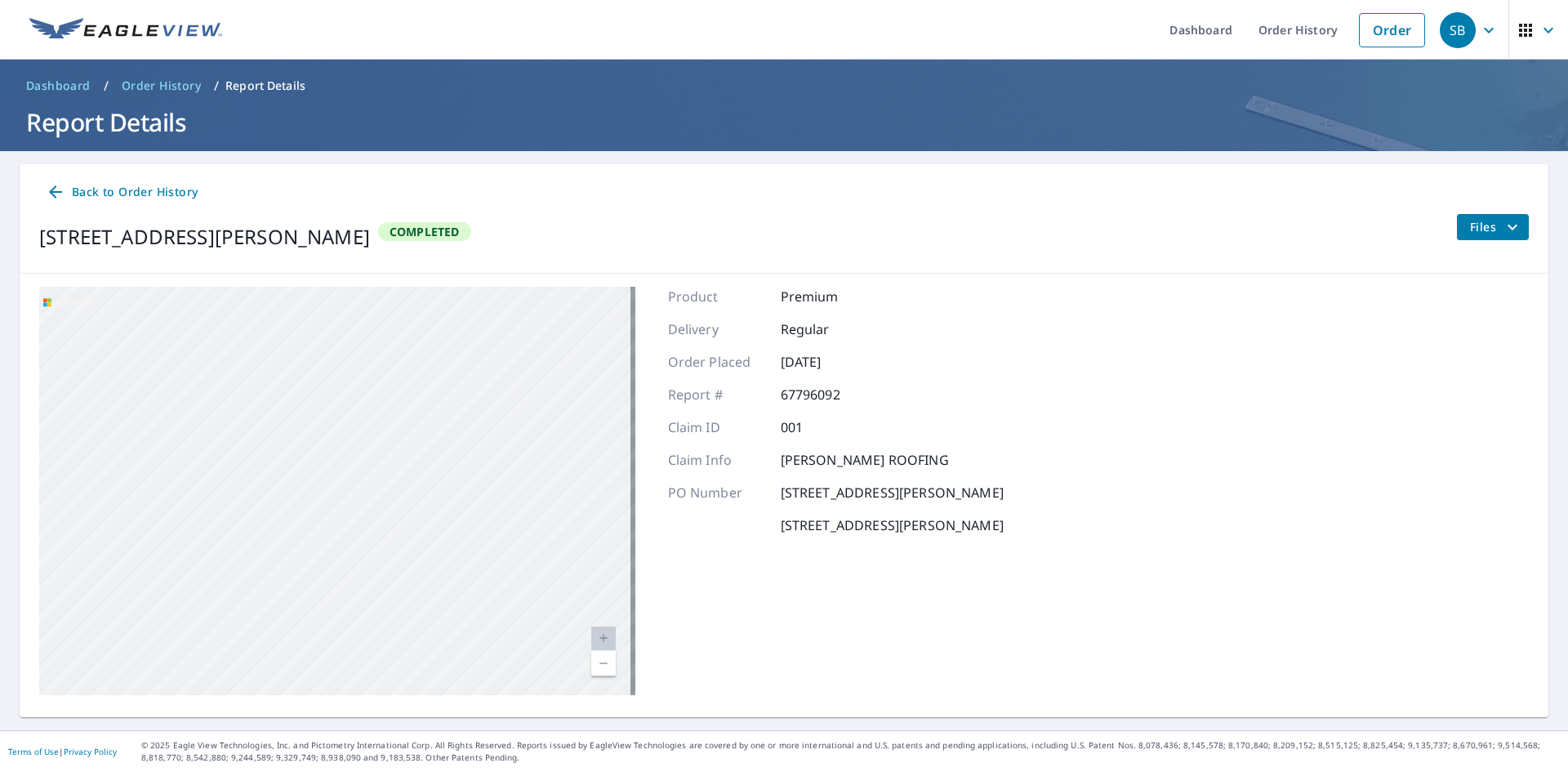
drag, startPoint x: 378, startPoint y: 387, endPoint x: 364, endPoint y: 634, distance: 247.4
click at [363, 634] on div "3609 Hazelwood Ct Boulder, CO 80304" at bounding box center [337, 490] width 596 height 408
drag, startPoint x: 376, startPoint y: 592, endPoint x: 377, endPoint y: 503, distance: 89.0
click at [377, 503] on div "3609 Hazelwood Ct Boulder, CO 80304" at bounding box center [337, 490] width 596 height 408
drag, startPoint x: 379, startPoint y: 424, endPoint x: 354, endPoint y: 635, distance: 212.5
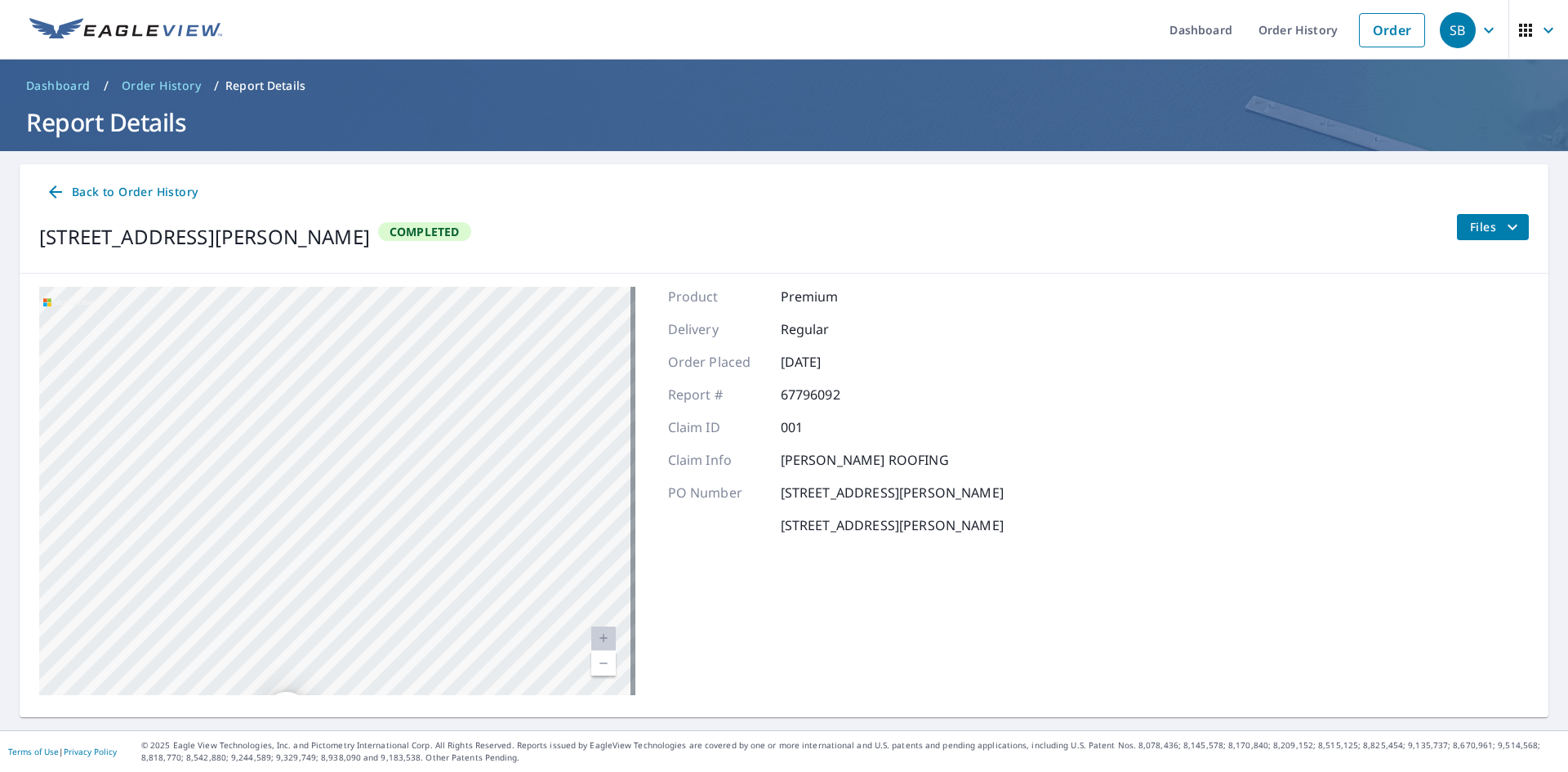
click at [354, 635] on div "3609 Hazelwood Ct Boulder, CO 80304" at bounding box center [337, 490] width 596 height 408
drag, startPoint x: 499, startPoint y: 347, endPoint x: 470, endPoint y: 513, distance: 168.5
click at [470, 513] on div "3609 Hazelwood Ct Boulder, CO 80304" at bounding box center [337, 490] width 596 height 408
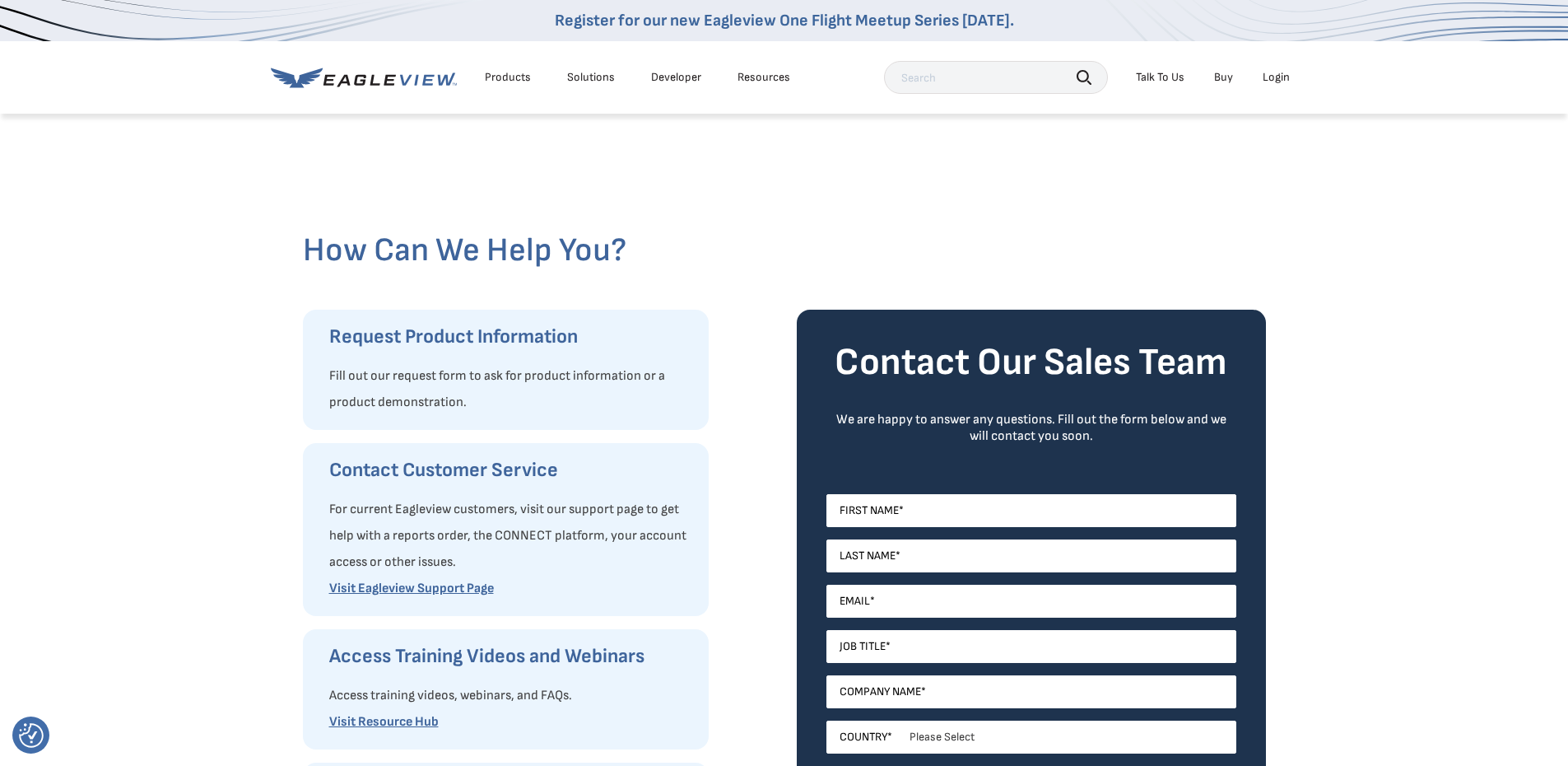
click at [1159, 82] on div "Talk To Us" at bounding box center [1159, 77] width 48 height 15
click at [1133, 164] on span "Call Customer Service" at bounding box center [1137, 162] width 108 height 15
click at [1238, 164] on link "Contact Us" at bounding box center [1258, 163] width 81 height 20
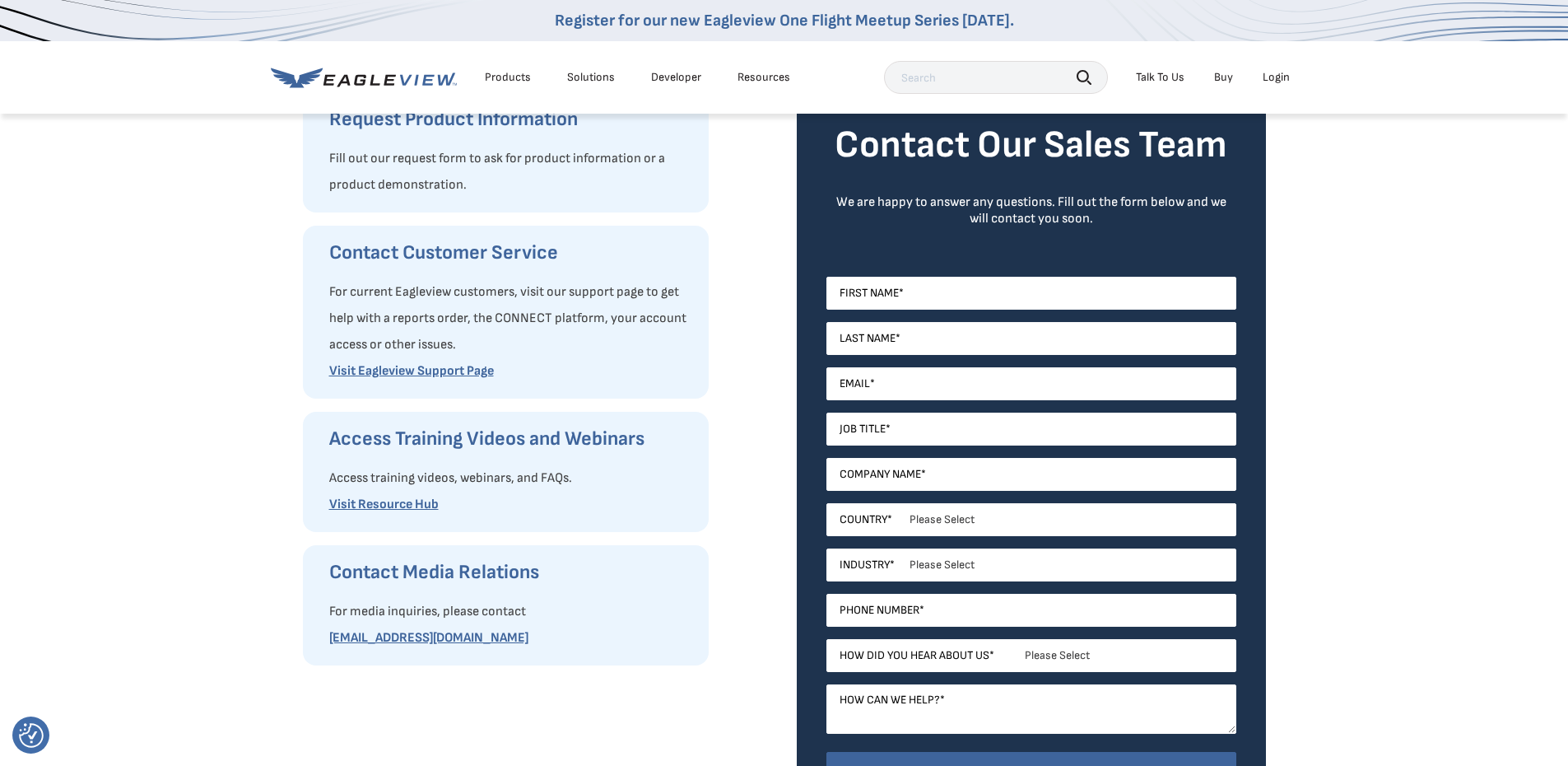
scroll to position [247, 0]
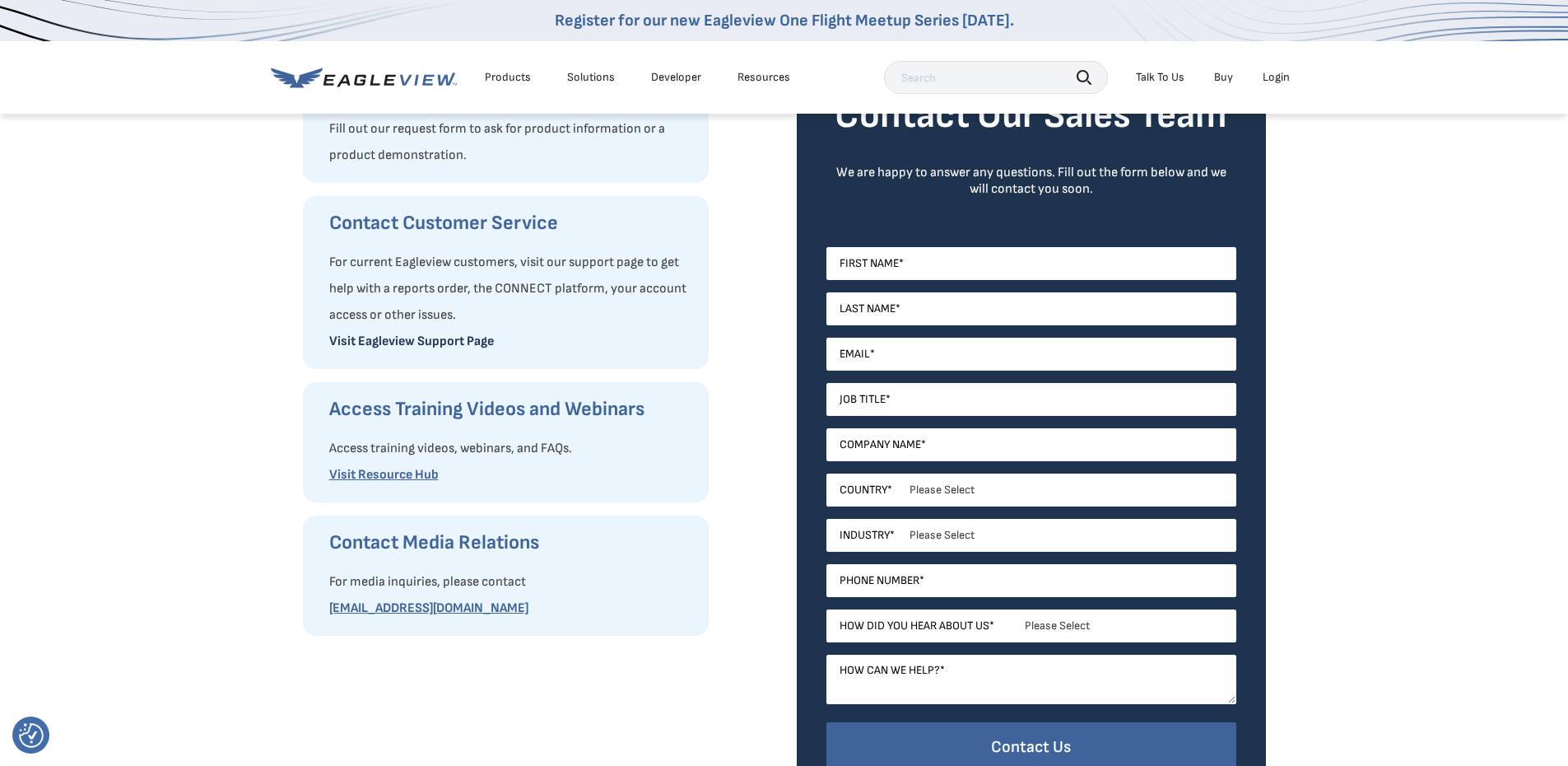
click at [412, 347] on link "Visit Eagleview Support Page" at bounding box center [411, 341] width 165 height 16
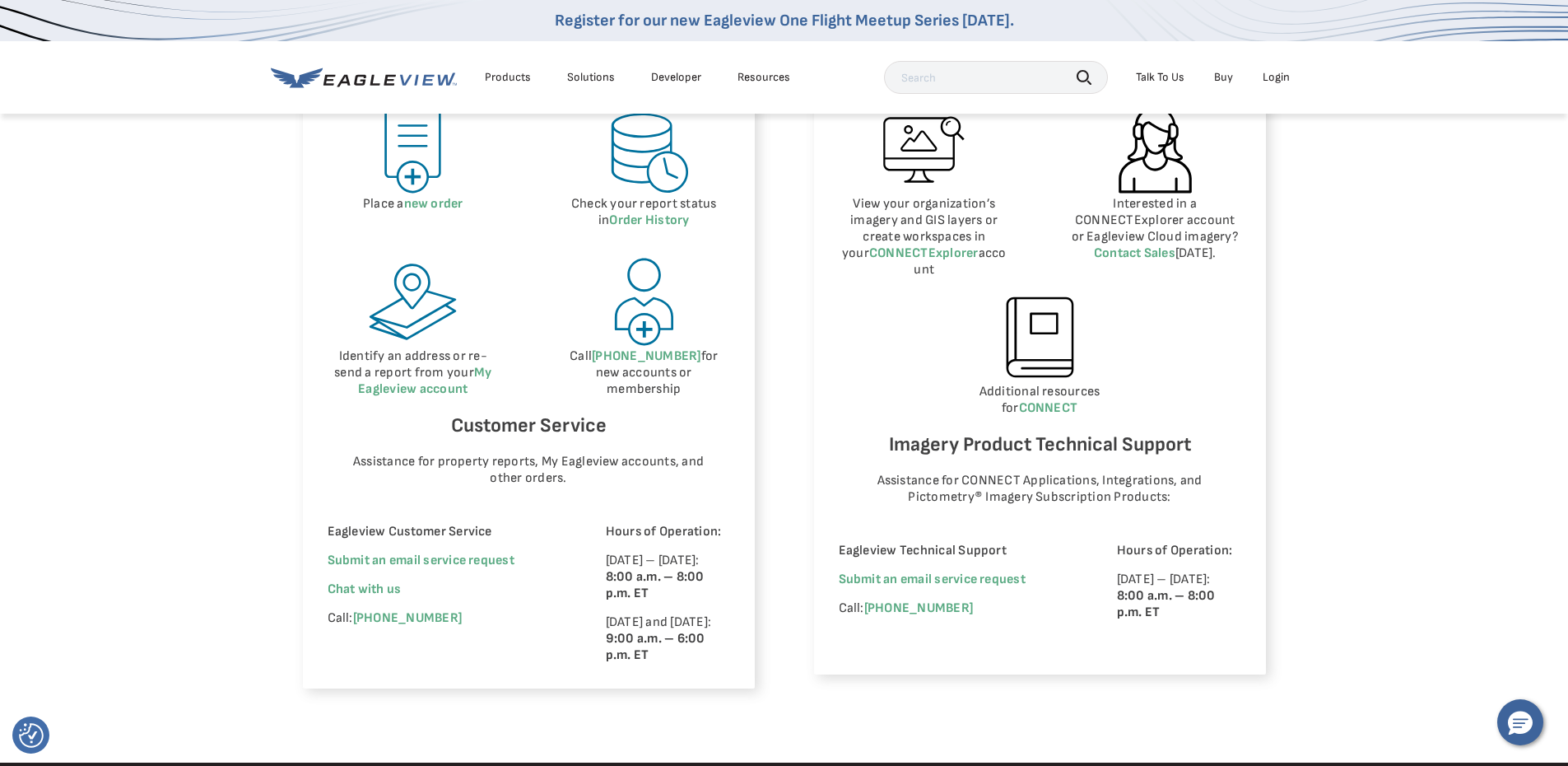
scroll to position [906, 0]
